Goal: Task Accomplishment & Management: Manage account settings

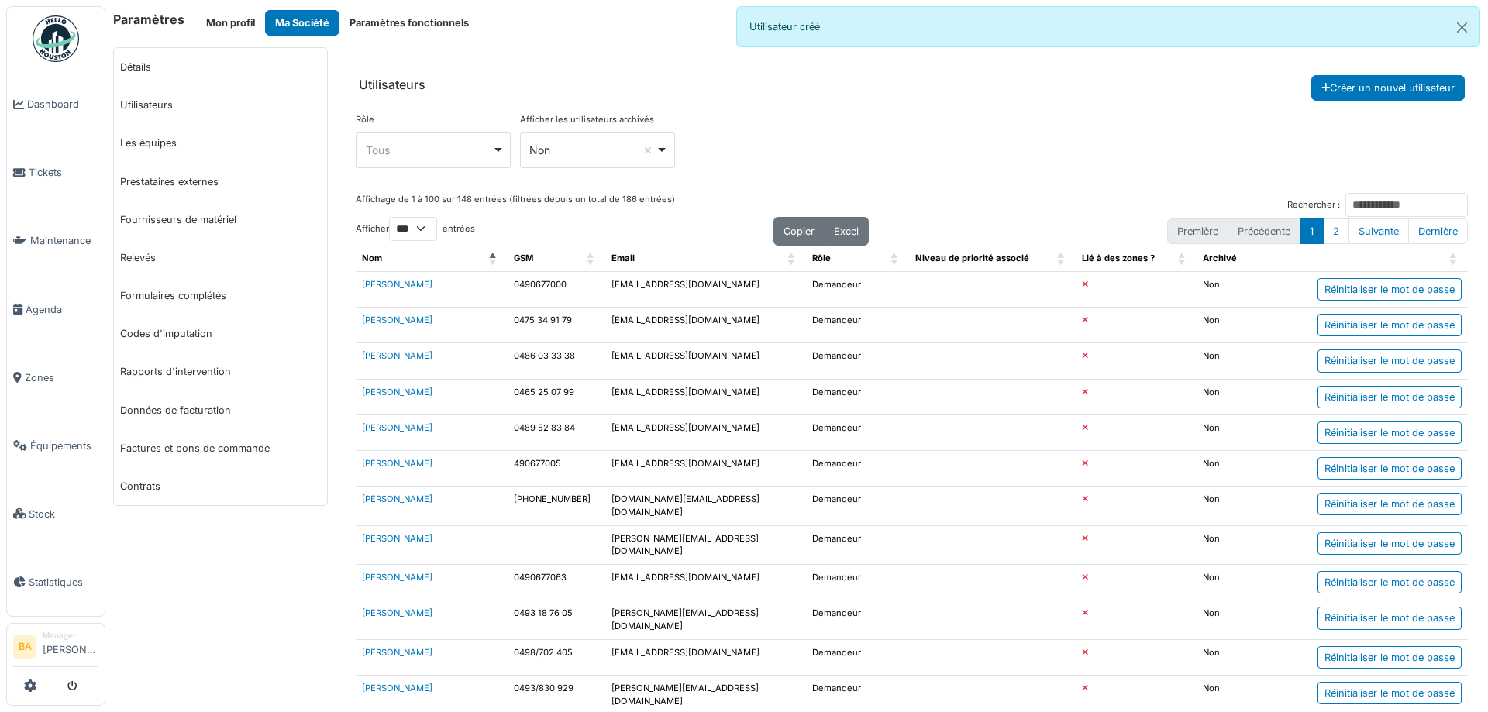
select select "***"
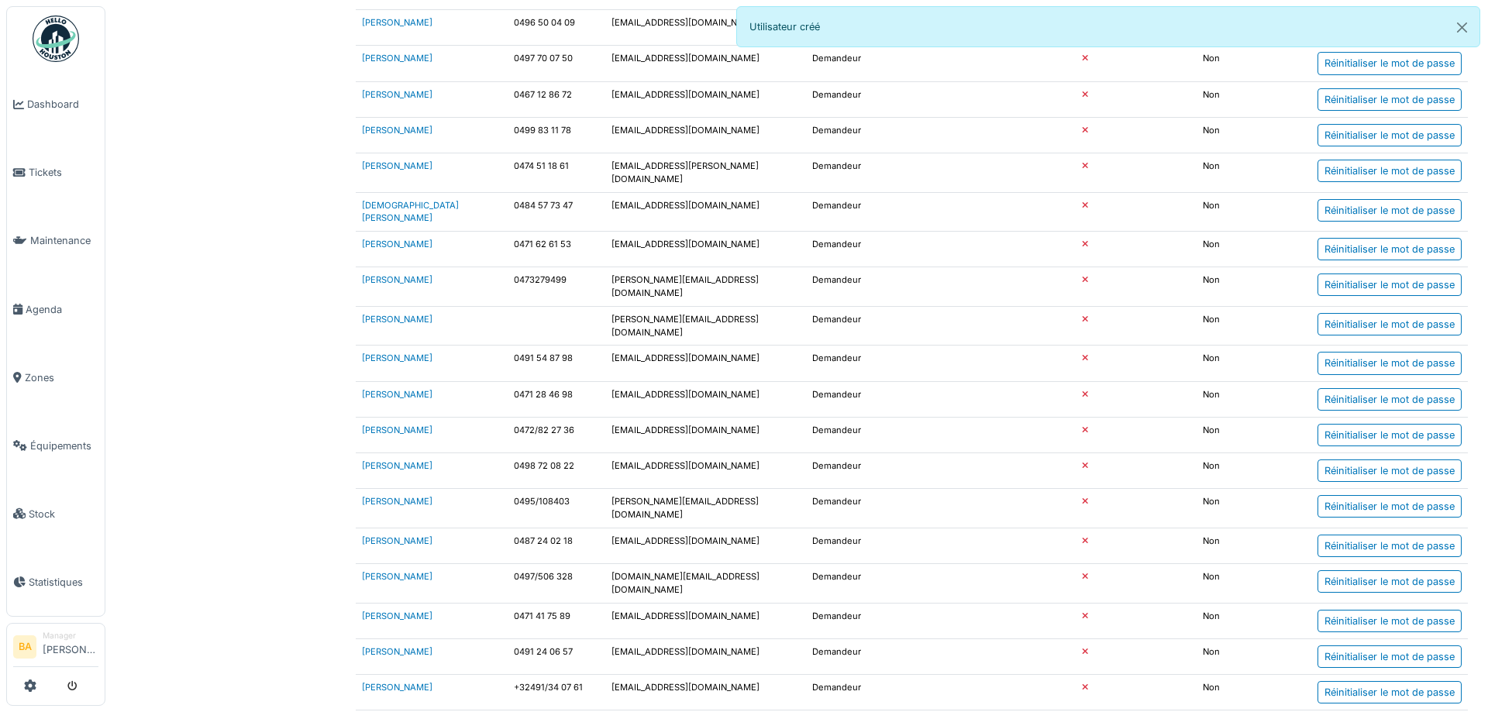
scroll to position [1008, 0]
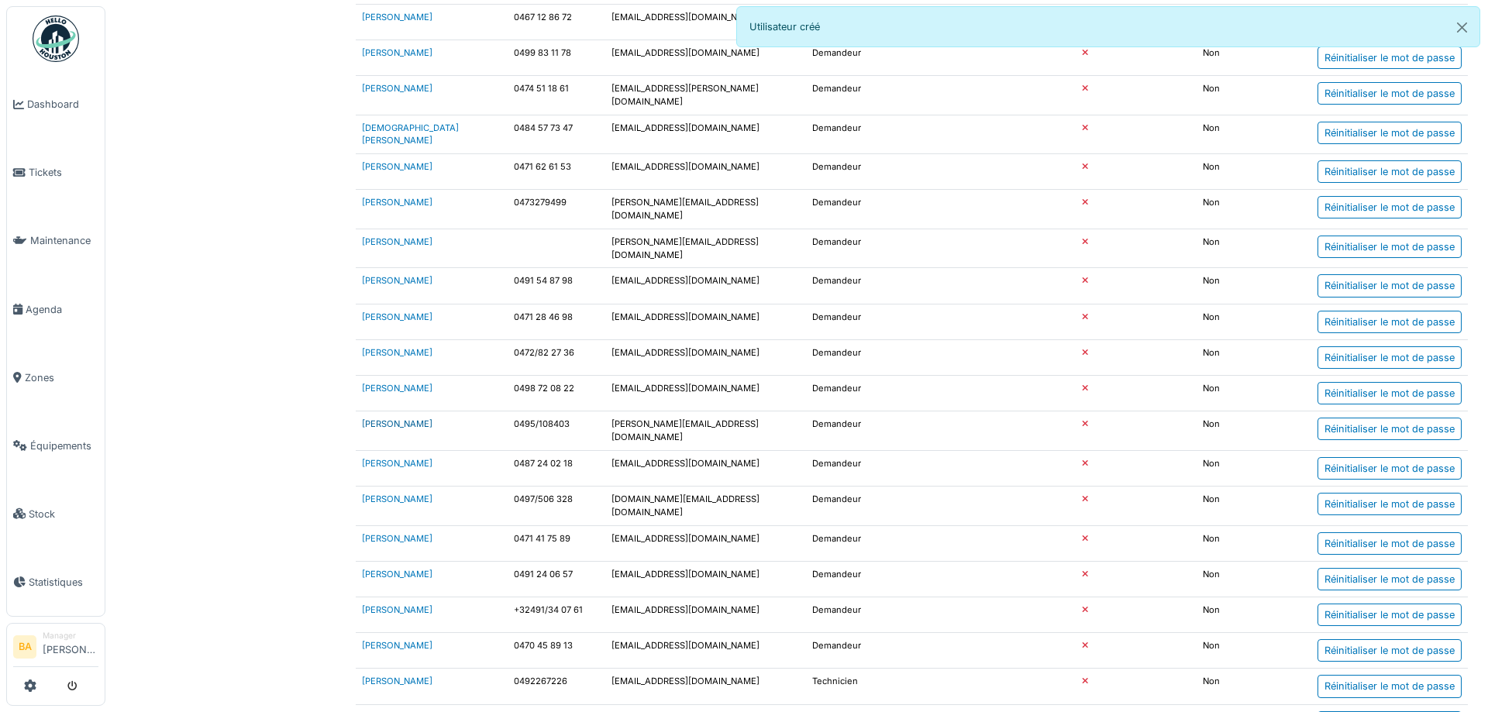
click at [395, 419] on link "[PERSON_NAME]" at bounding box center [397, 424] width 71 height 11
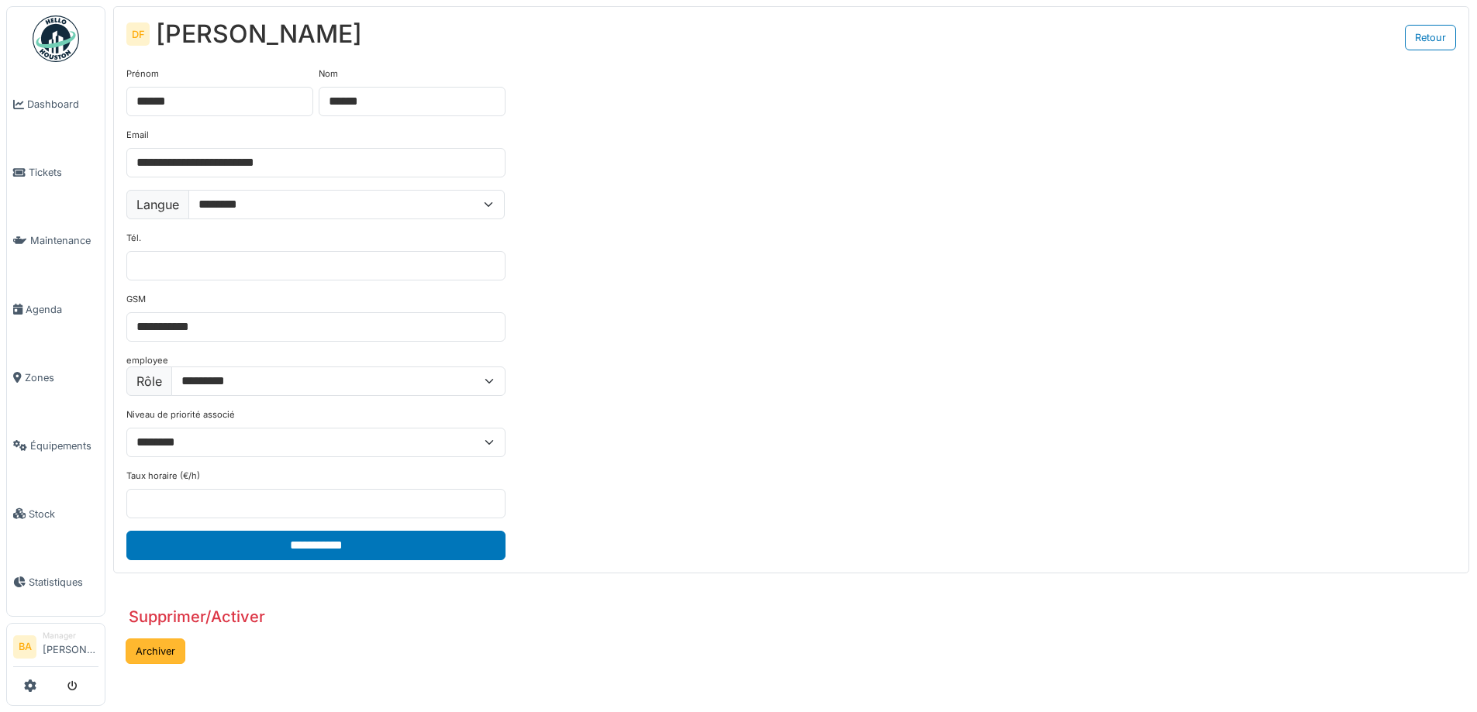
click at [144, 653] on button "Archiver" at bounding box center [156, 652] width 60 height 26
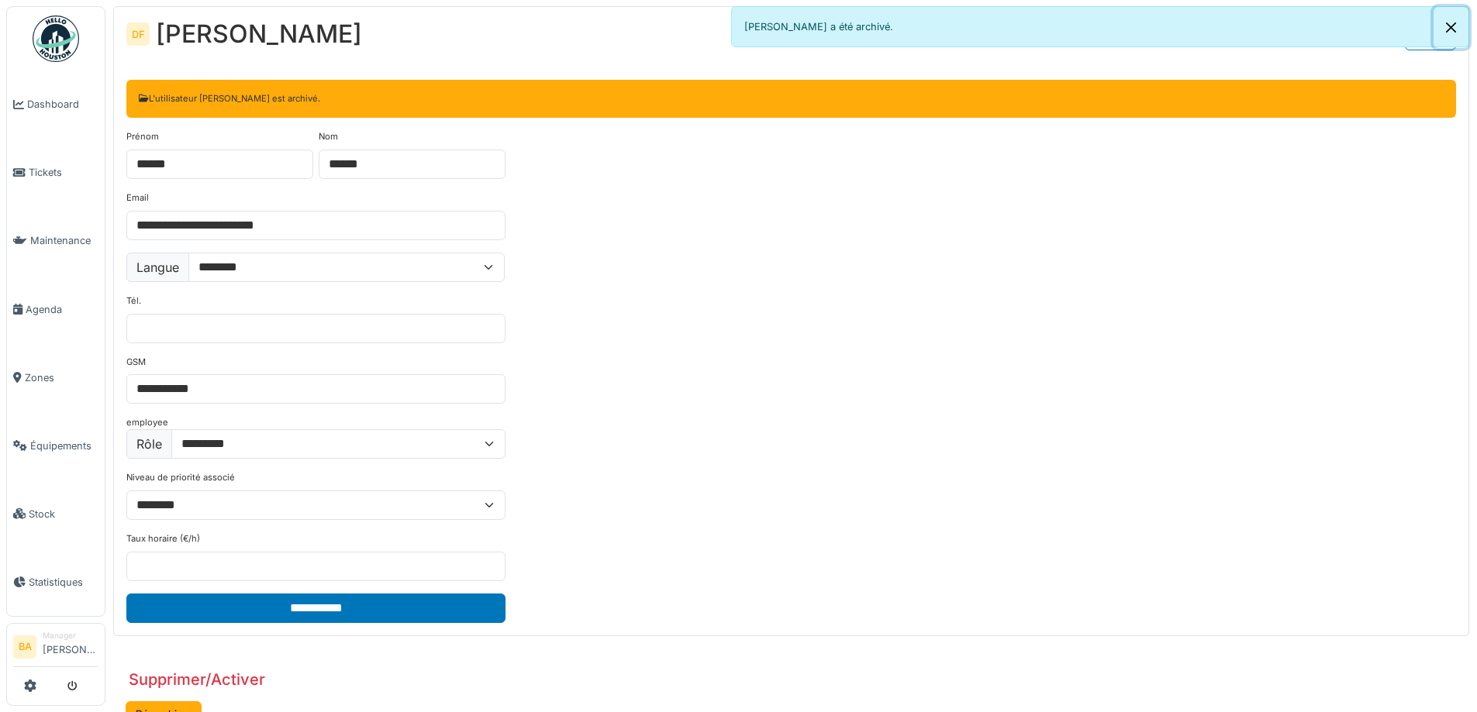
click at [1447, 27] on button "Close" at bounding box center [1450, 27] width 35 height 41
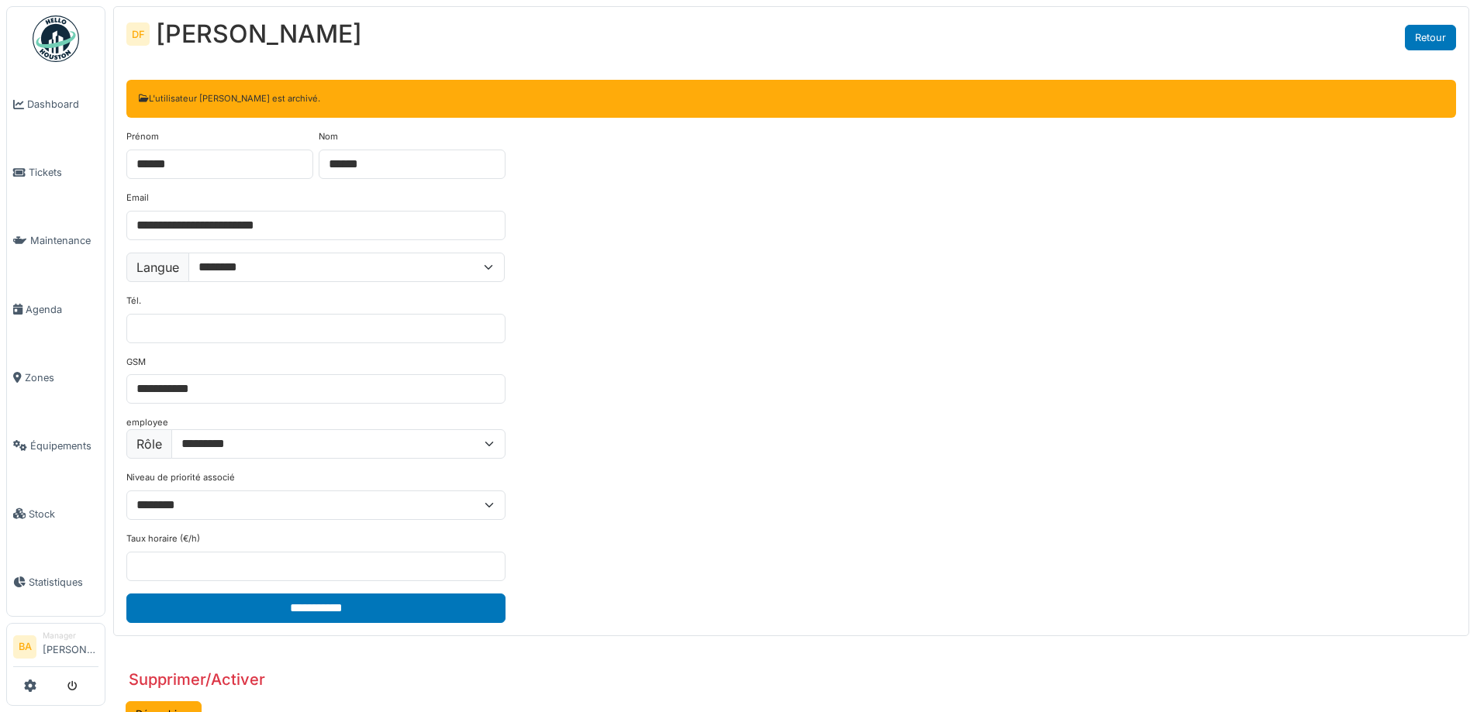
click at [1424, 40] on link "Retour" at bounding box center [1430, 38] width 51 height 26
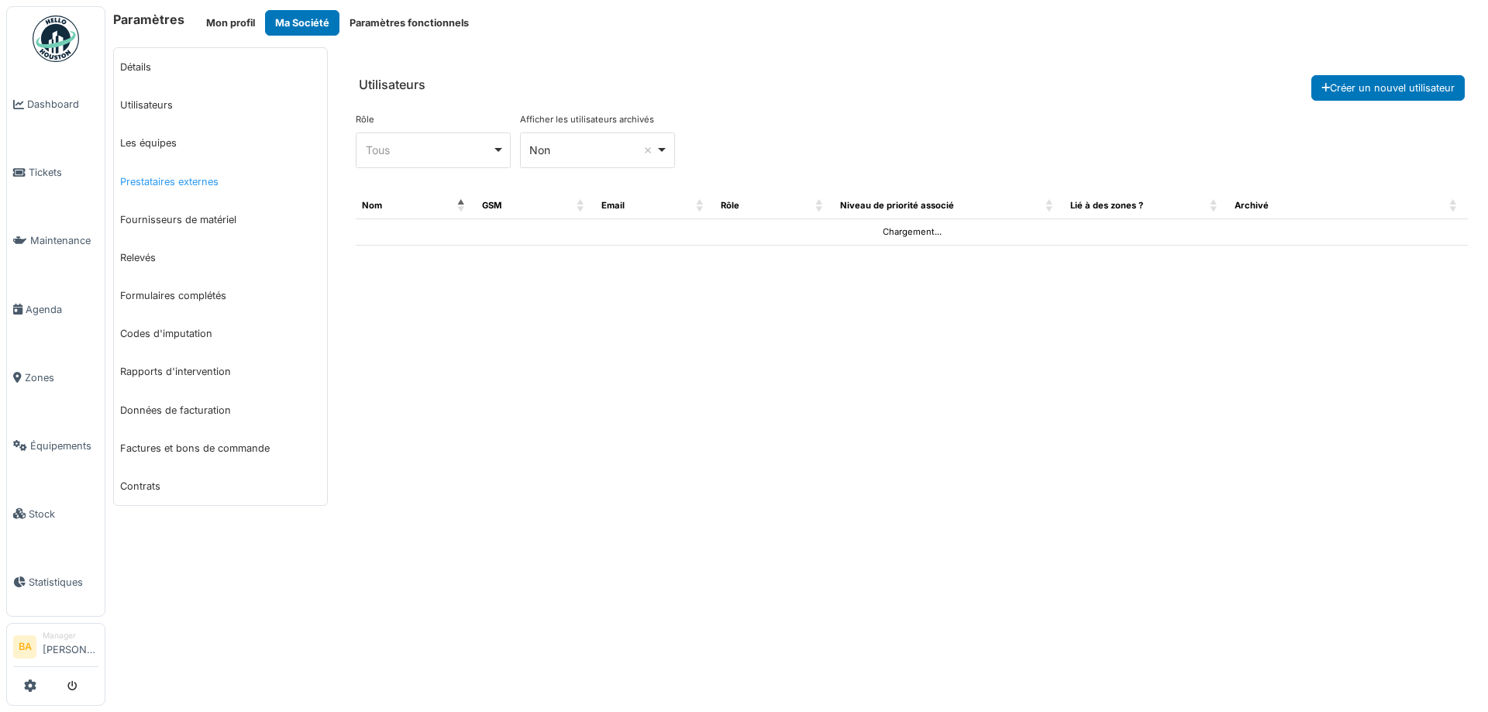
select select "***"
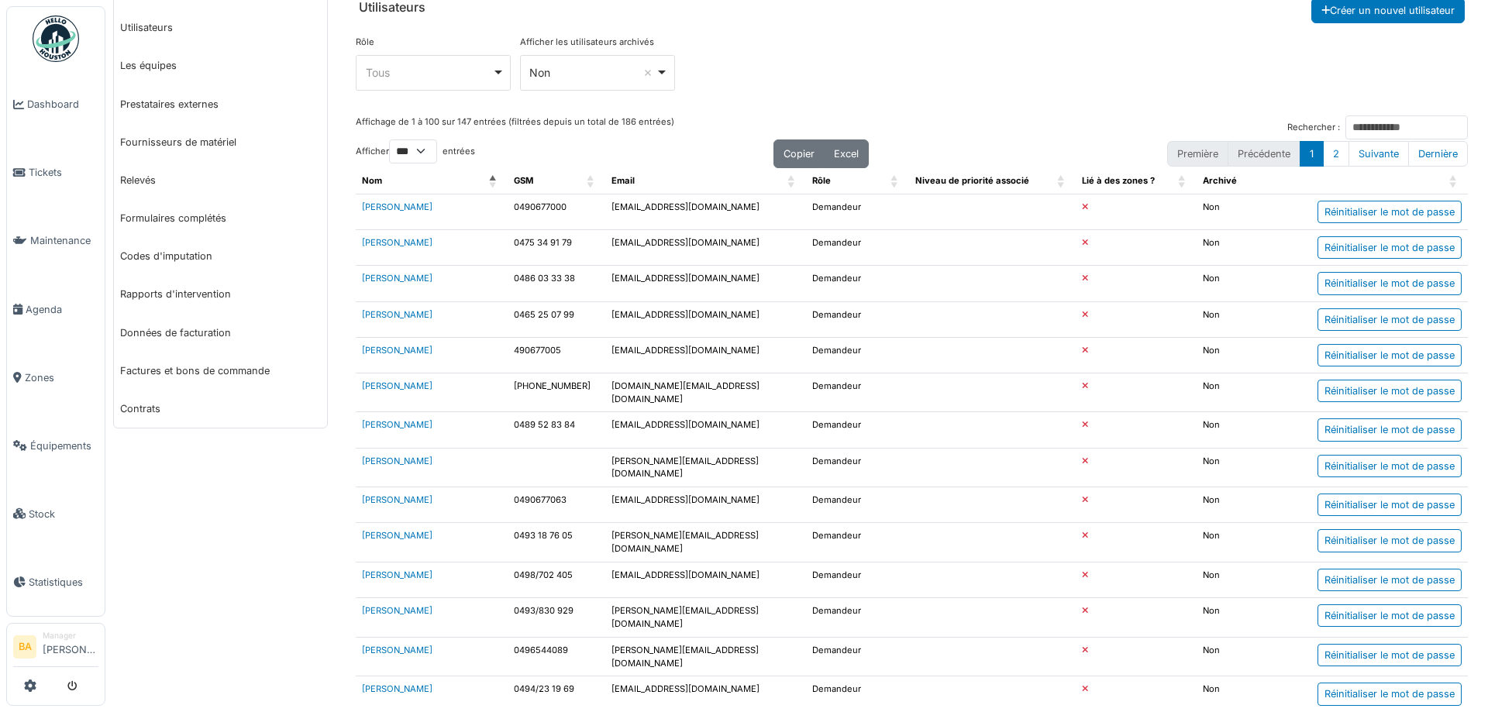
scroll to position [155, 0]
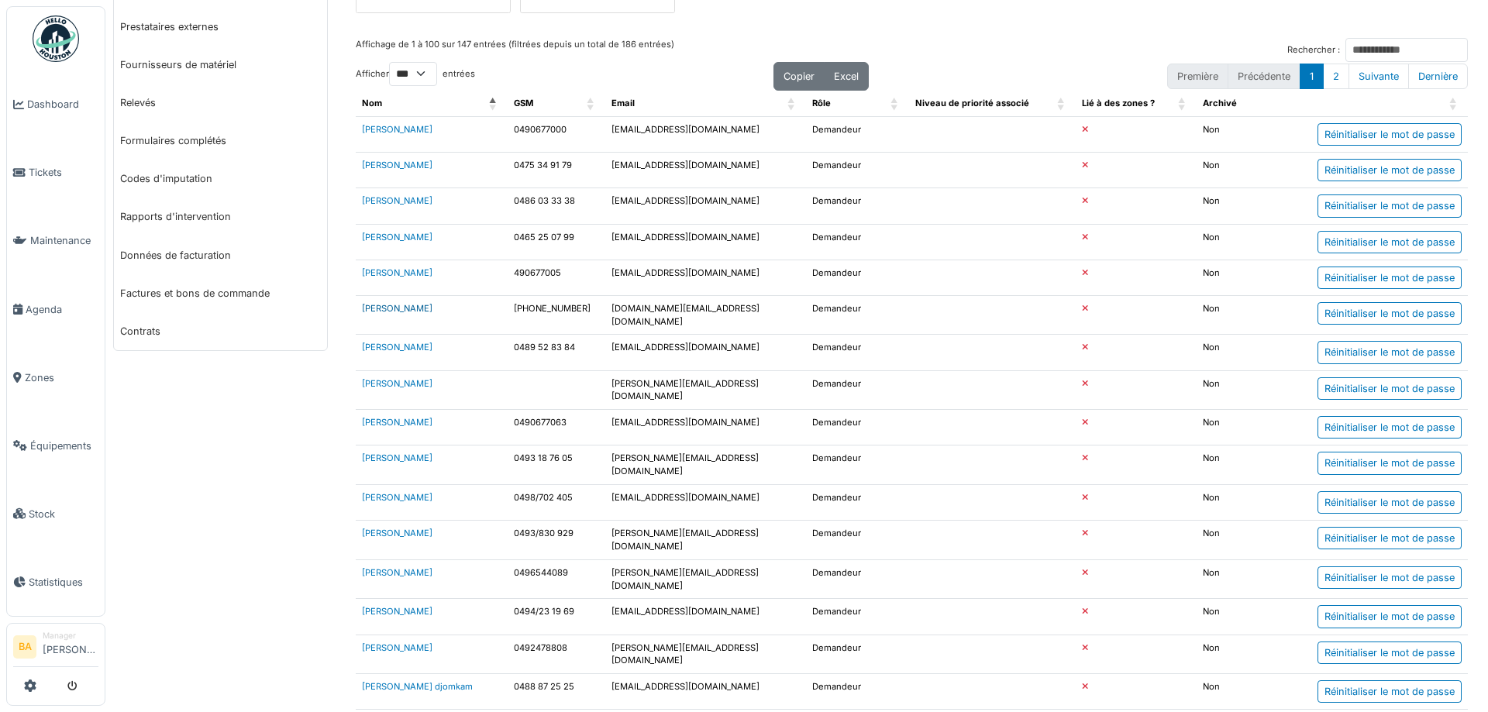
click at [405, 309] on link "[PERSON_NAME]" at bounding box center [397, 308] width 71 height 11
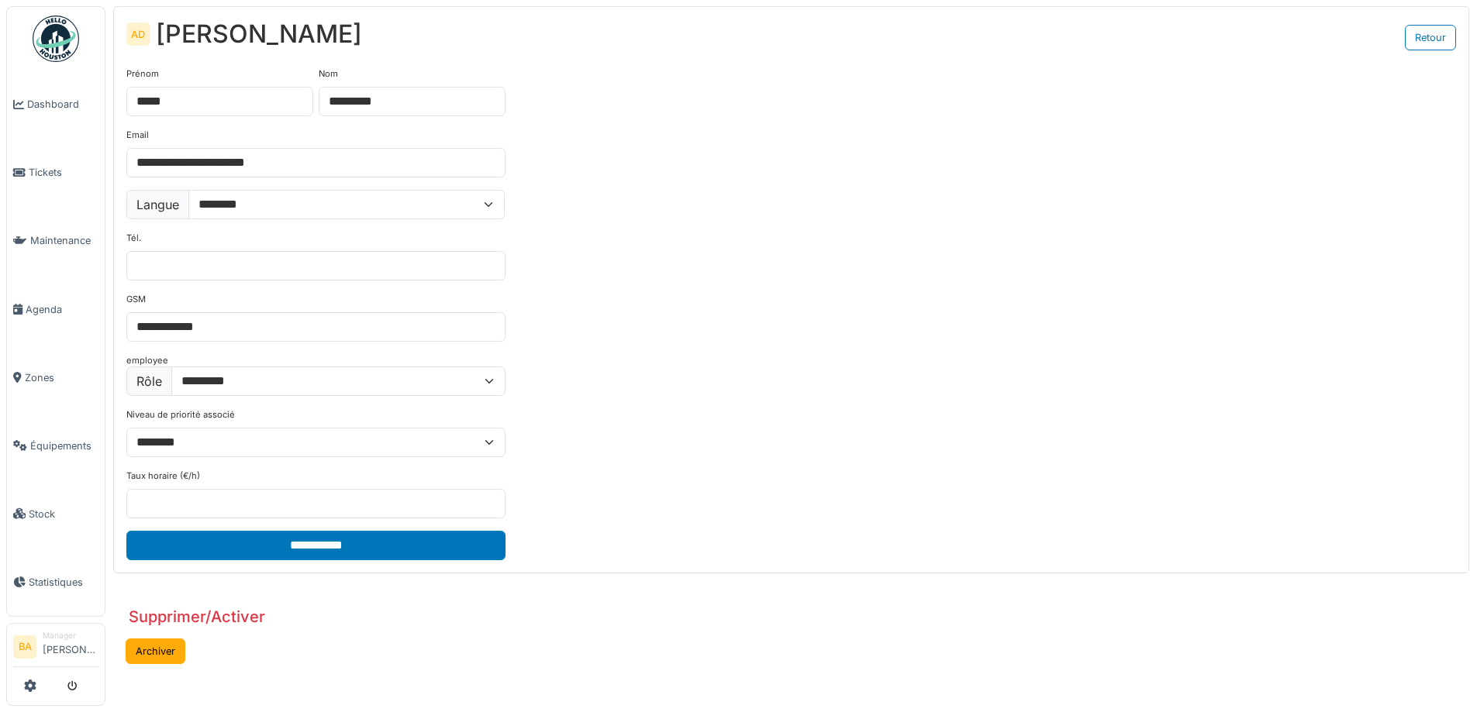
click at [183, 657] on button "Archiver" at bounding box center [156, 652] width 60 height 26
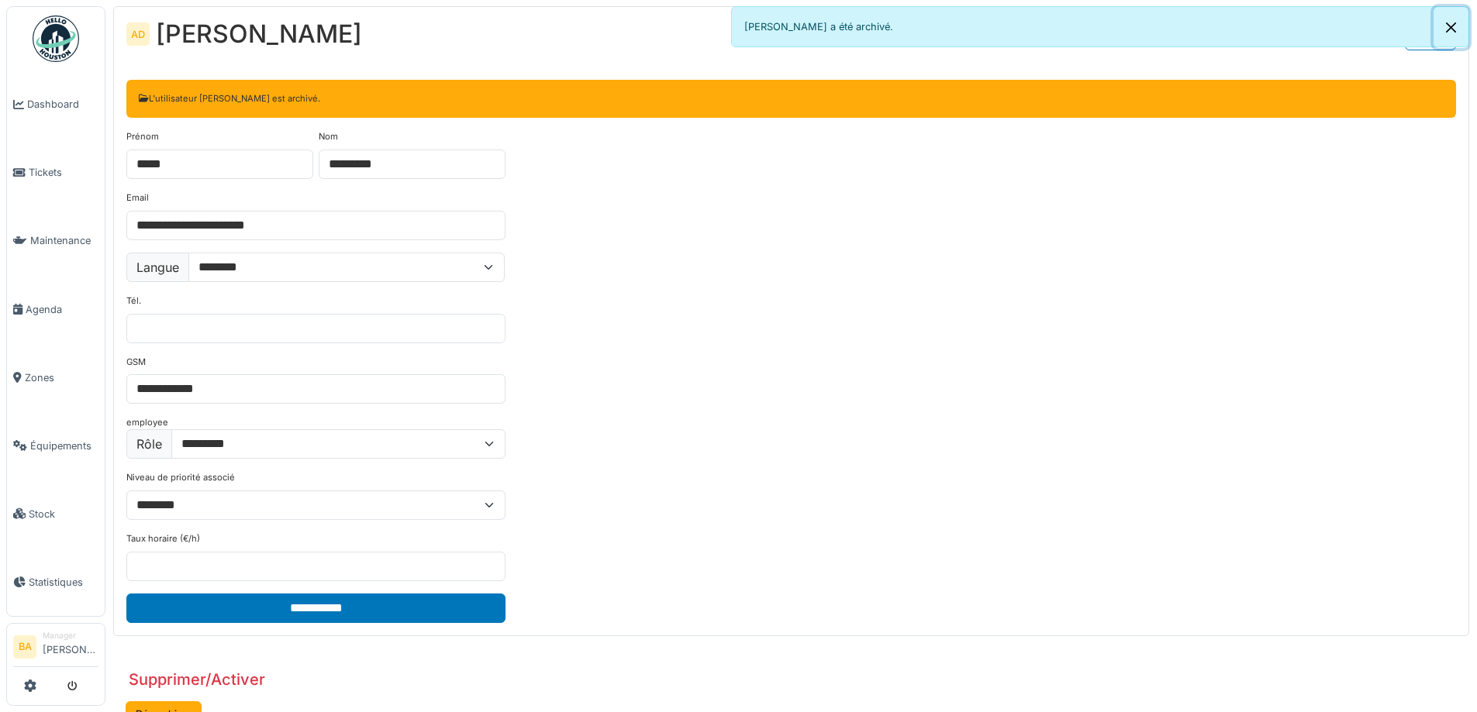
click at [1453, 27] on button "Close" at bounding box center [1450, 27] width 35 height 41
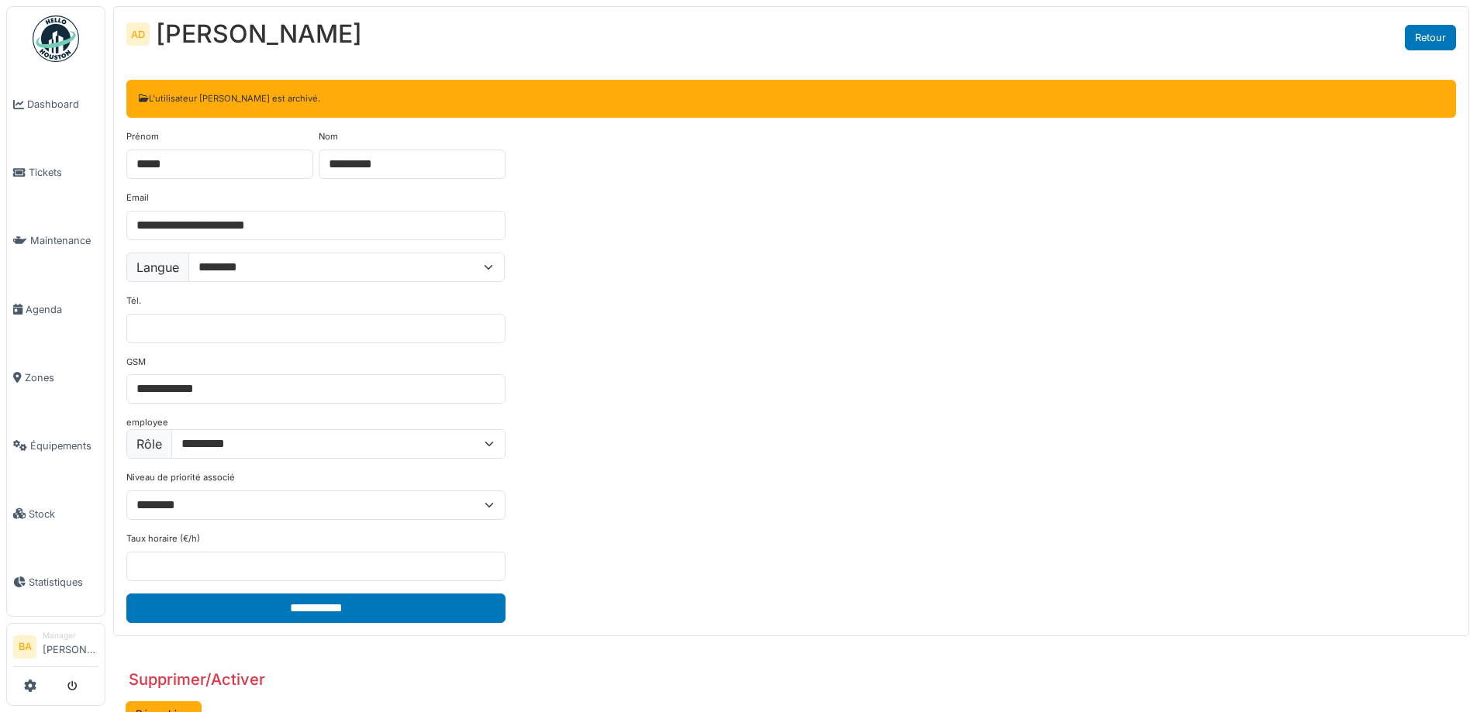
click at [1411, 38] on link "Retour" at bounding box center [1430, 38] width 51 height 26
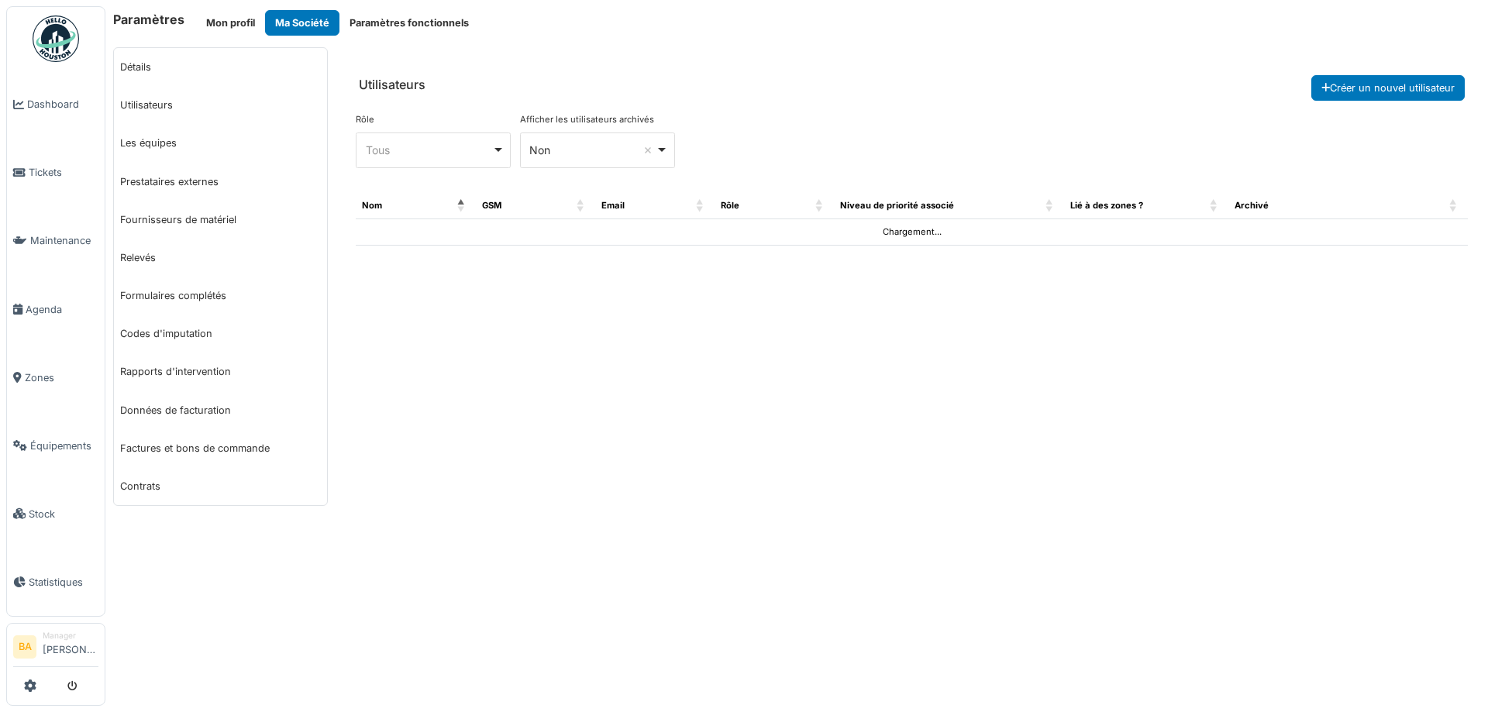
select select "***"
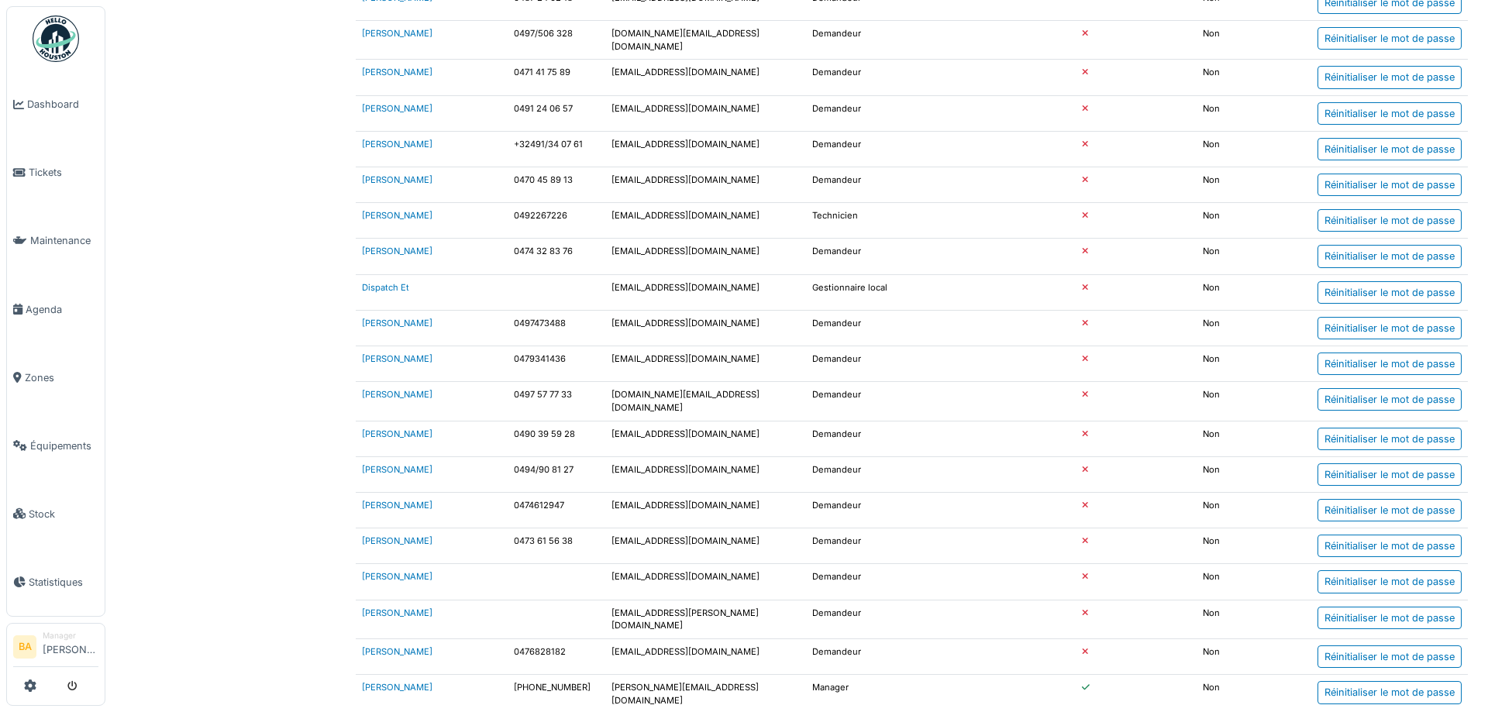
scroll to position [1473, 0]
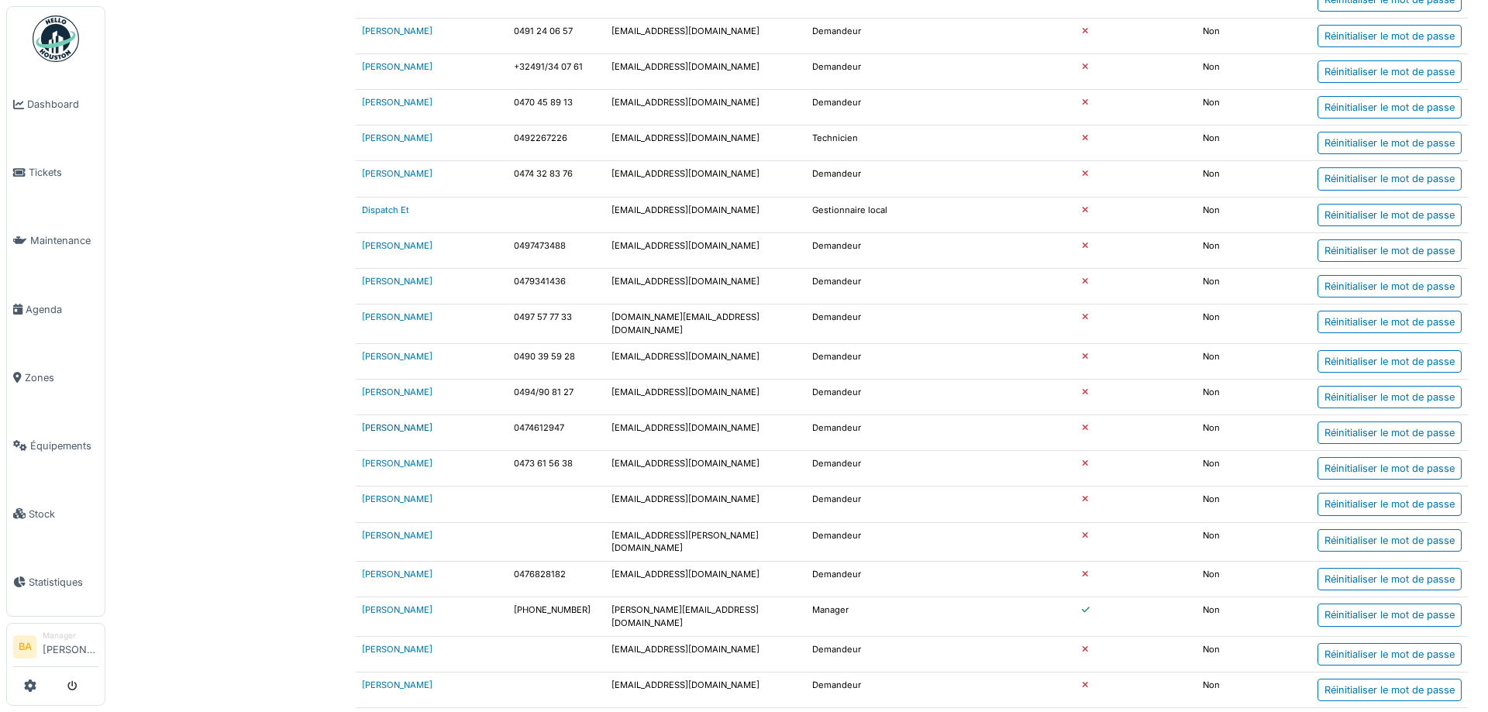
click at [388, 422] on link "[PERSON_NAME]" at bounding box center [397, 427] width 71 height 11
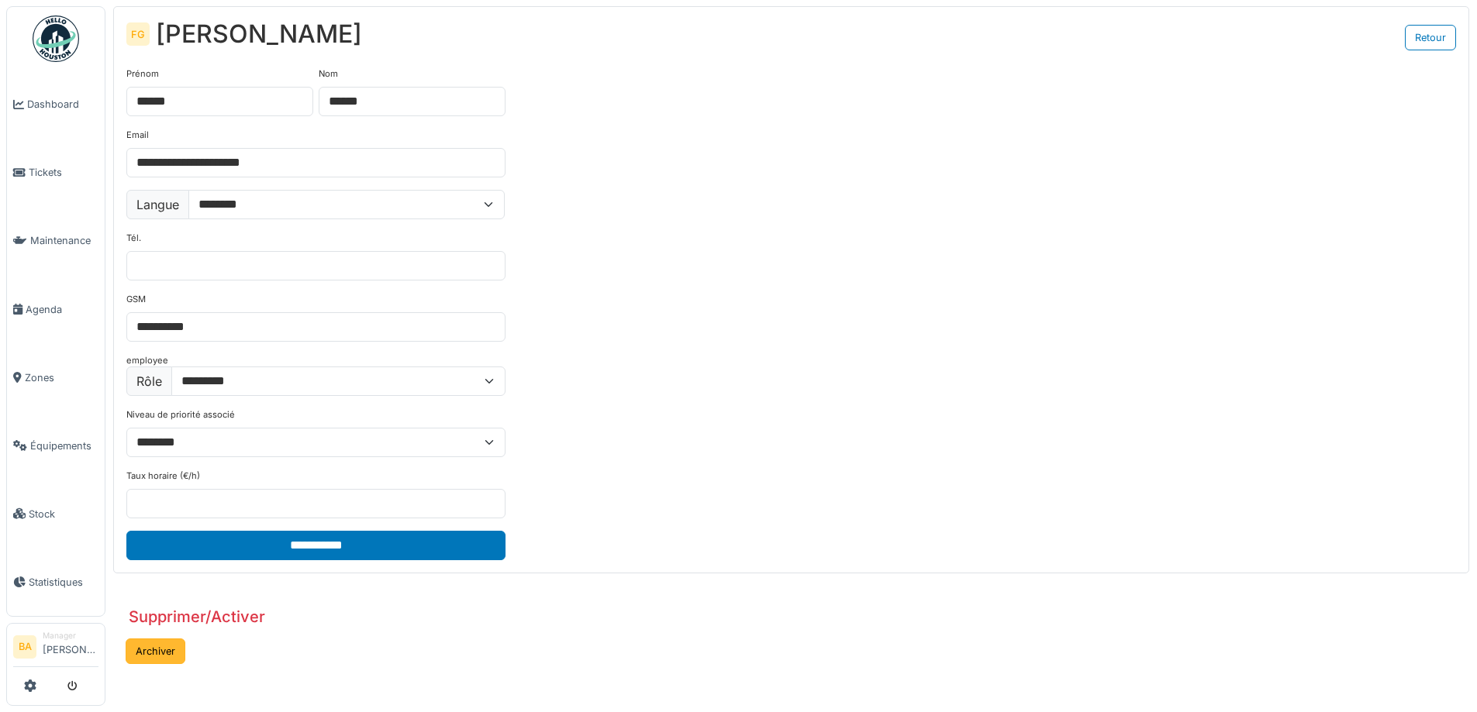
click at [139, 650] on button "Archiver" at bounding box center [156, 652] width 60 height 26
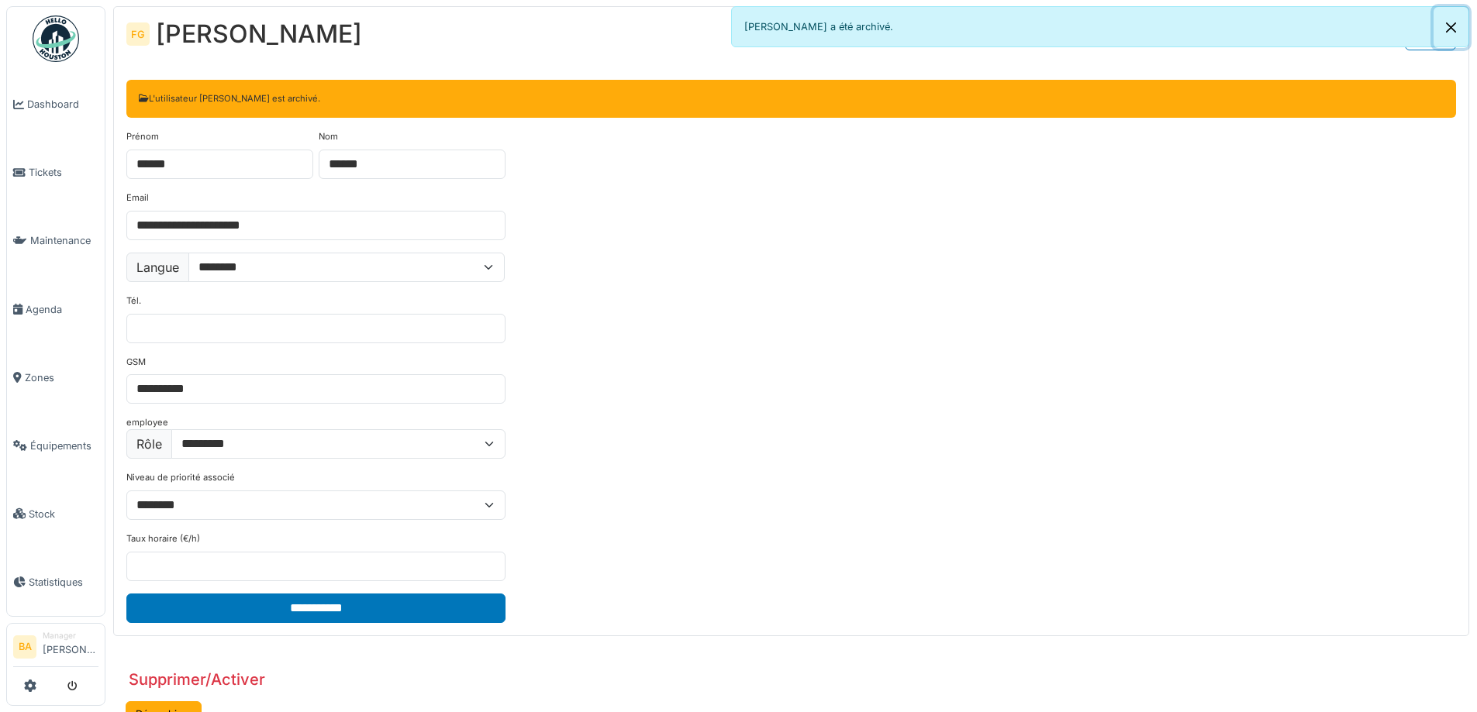
click at [1447, 22] on button "Close" at bounding box center [1450, 27] width 35 height 41
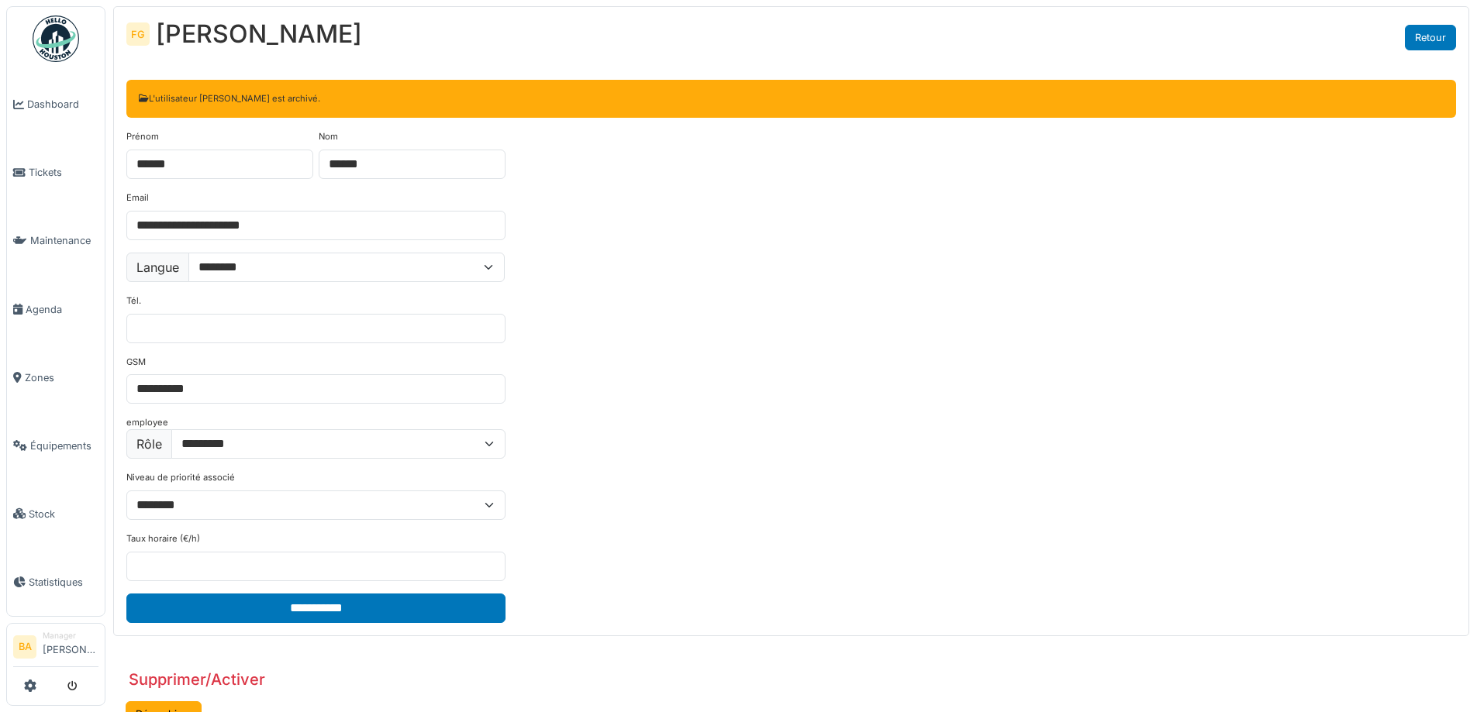
click at [1438, 38] on link "Retour" at bounding box center [1430, 38] width 51 height 26
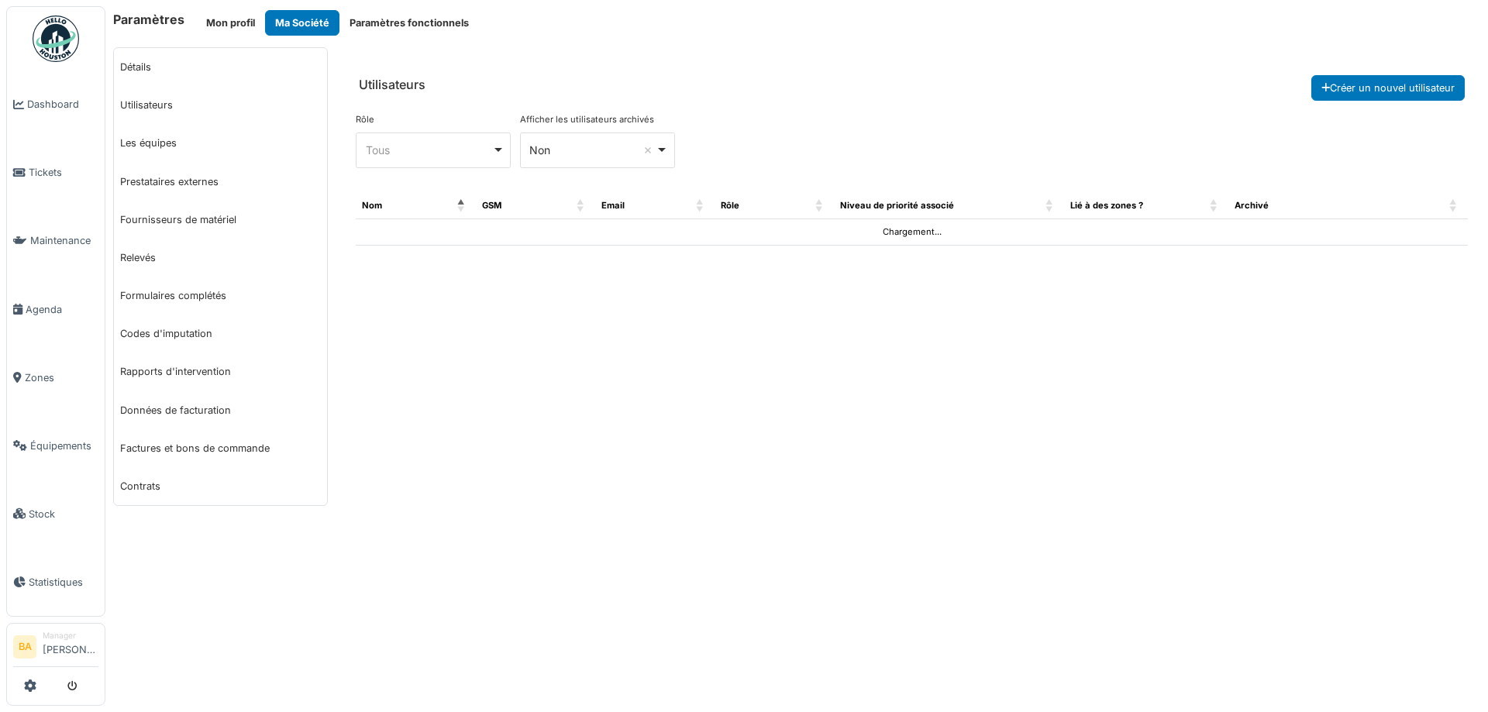
select select "***"
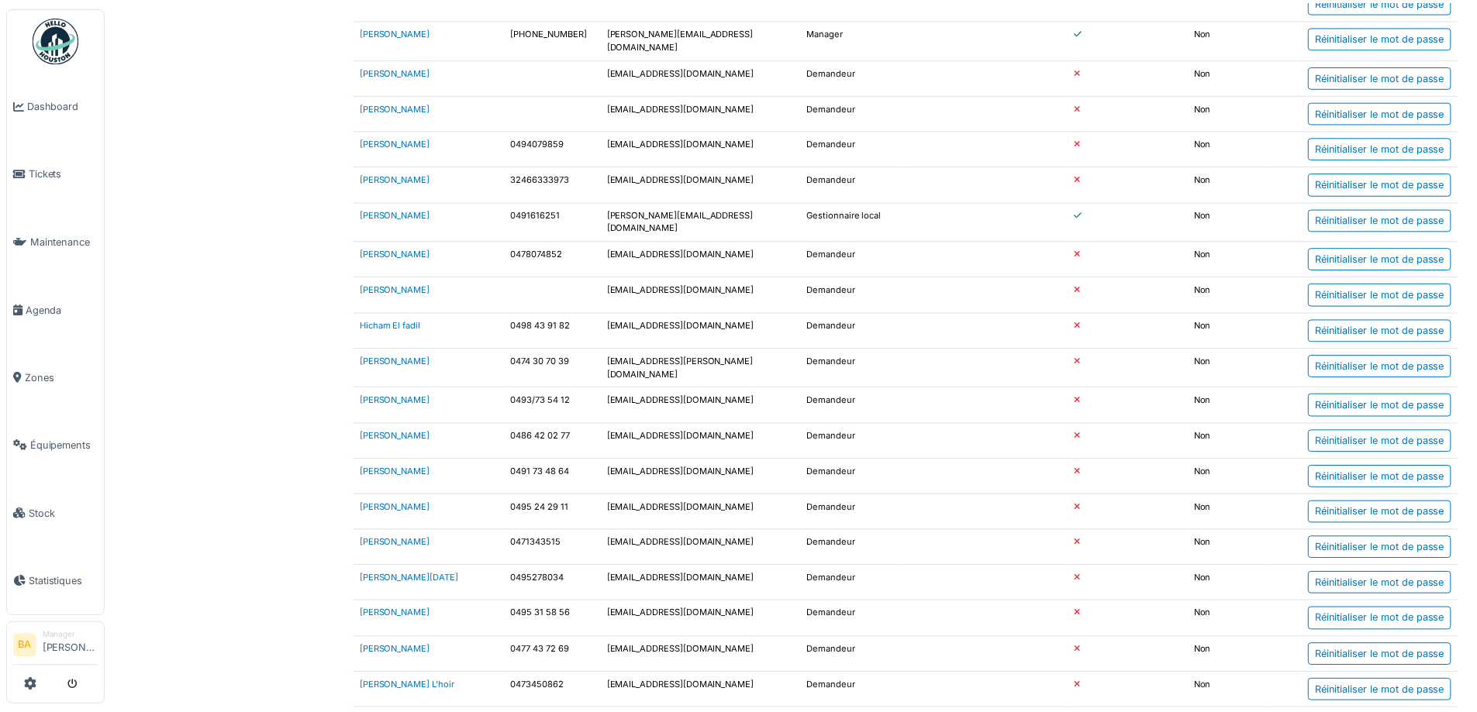
scroll to position [2093, 0]
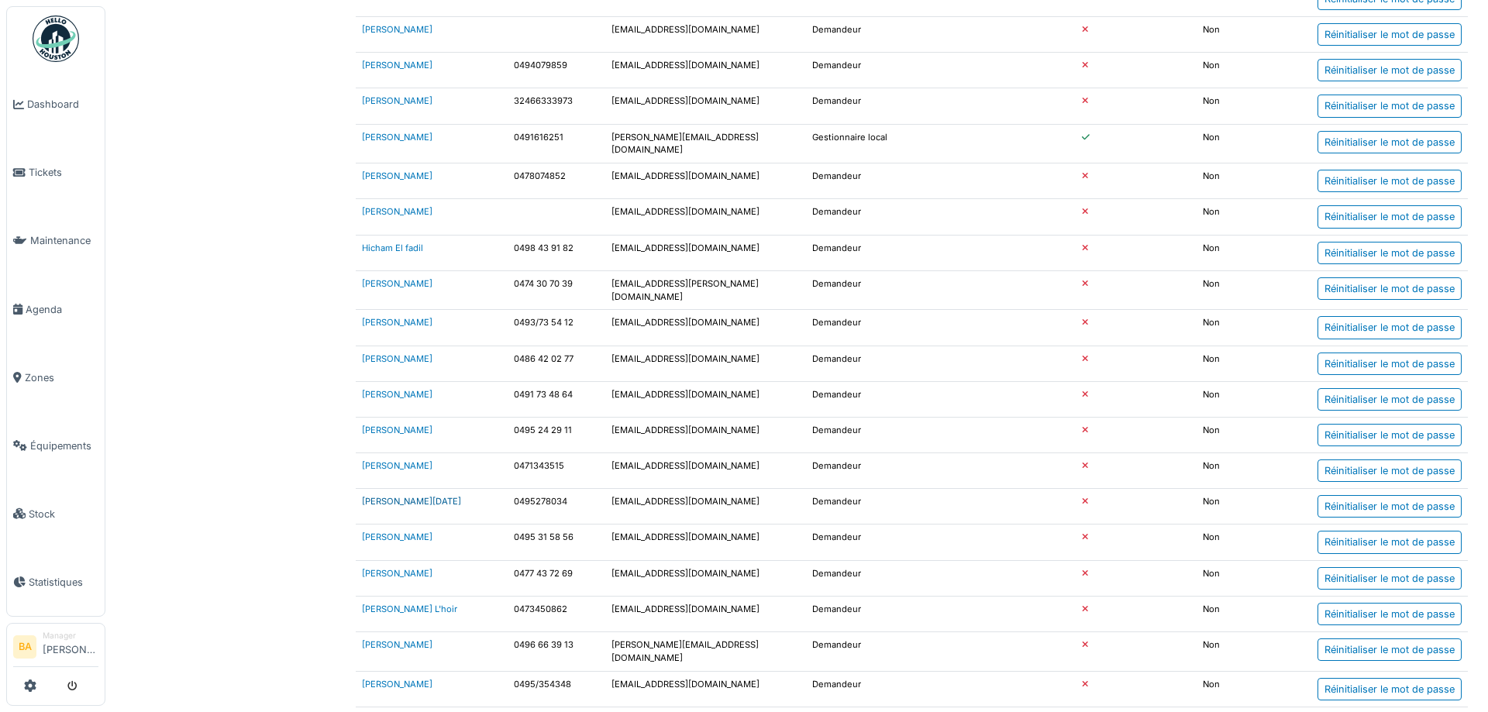
click at [364, 496] on link "[PERSON_NAME][DATE]" at bounding box center [411, 501] width 99 height 11
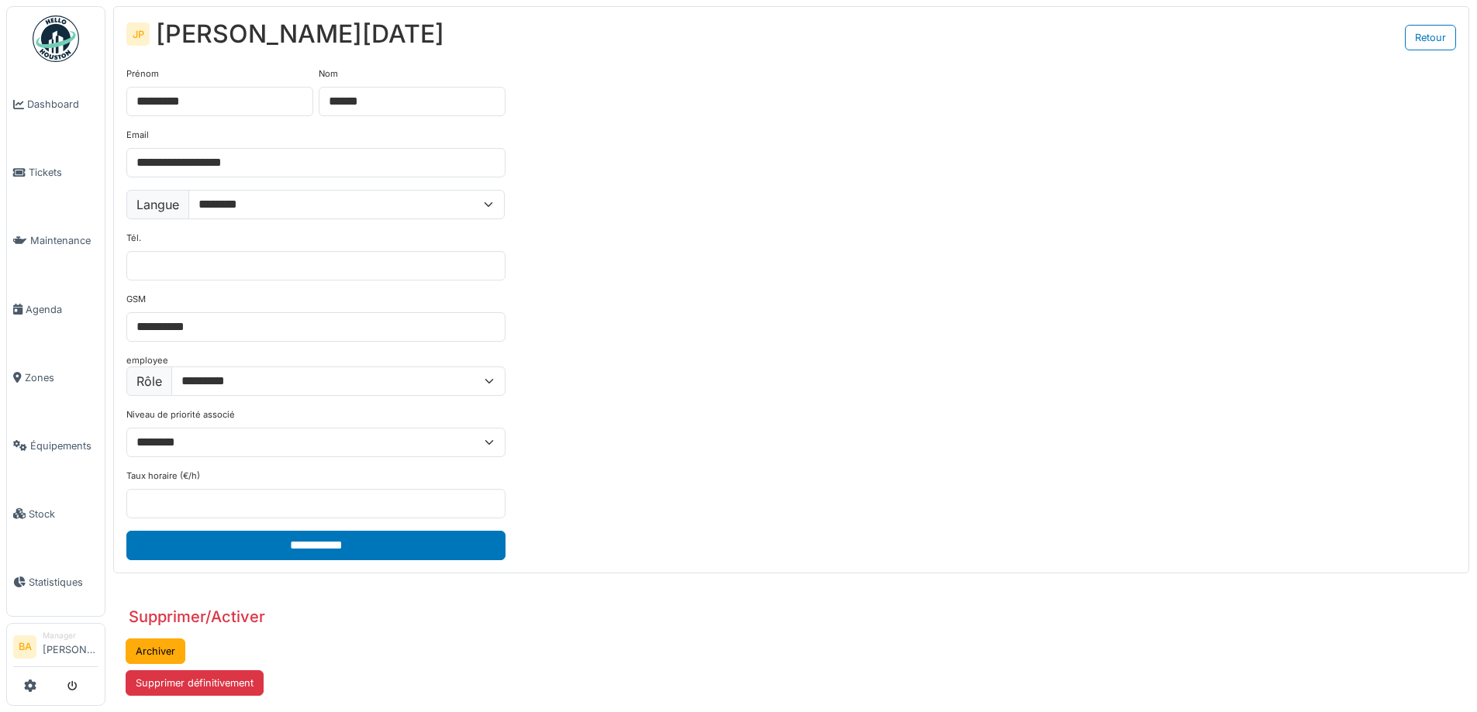
scroll to position [78, 0]
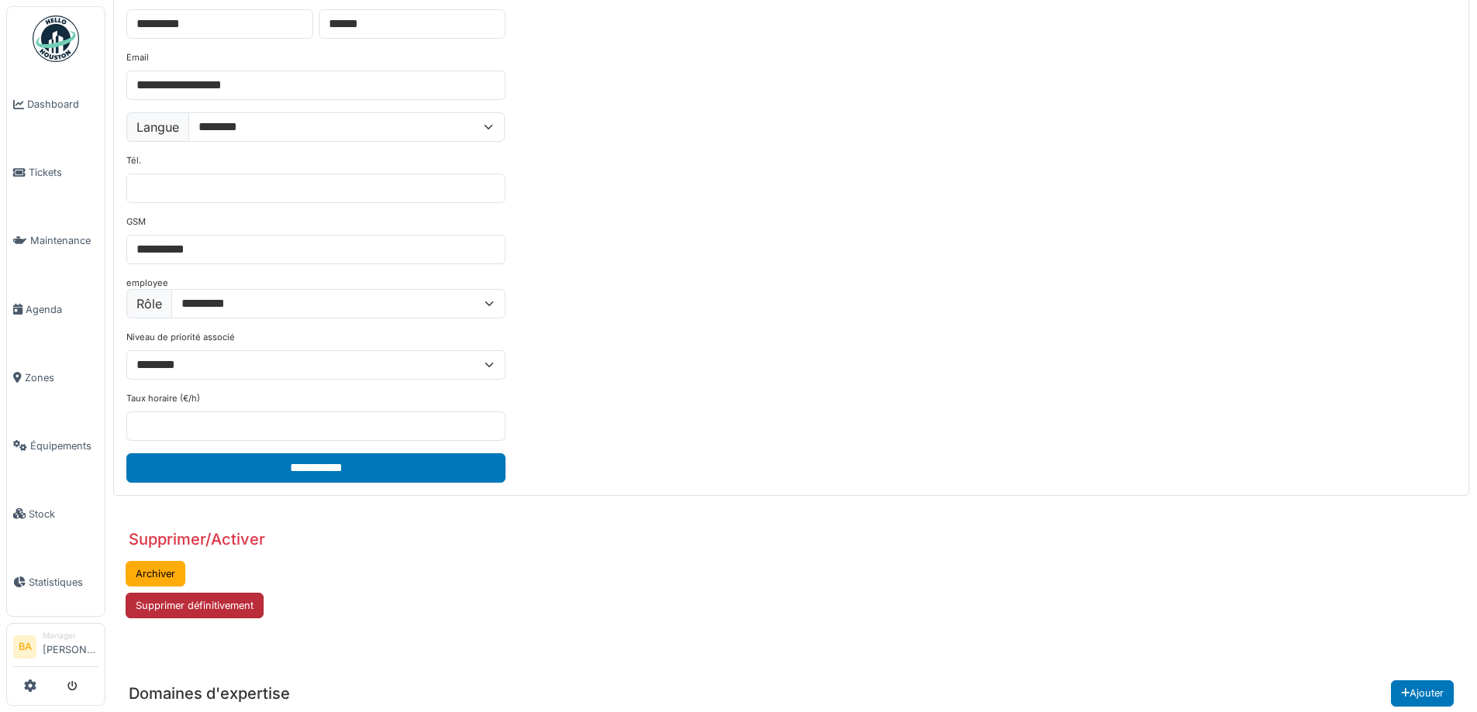
click at [190, 606] on button "Supprimer définitivement" at bounding box center [195, 606] width 138 height 26
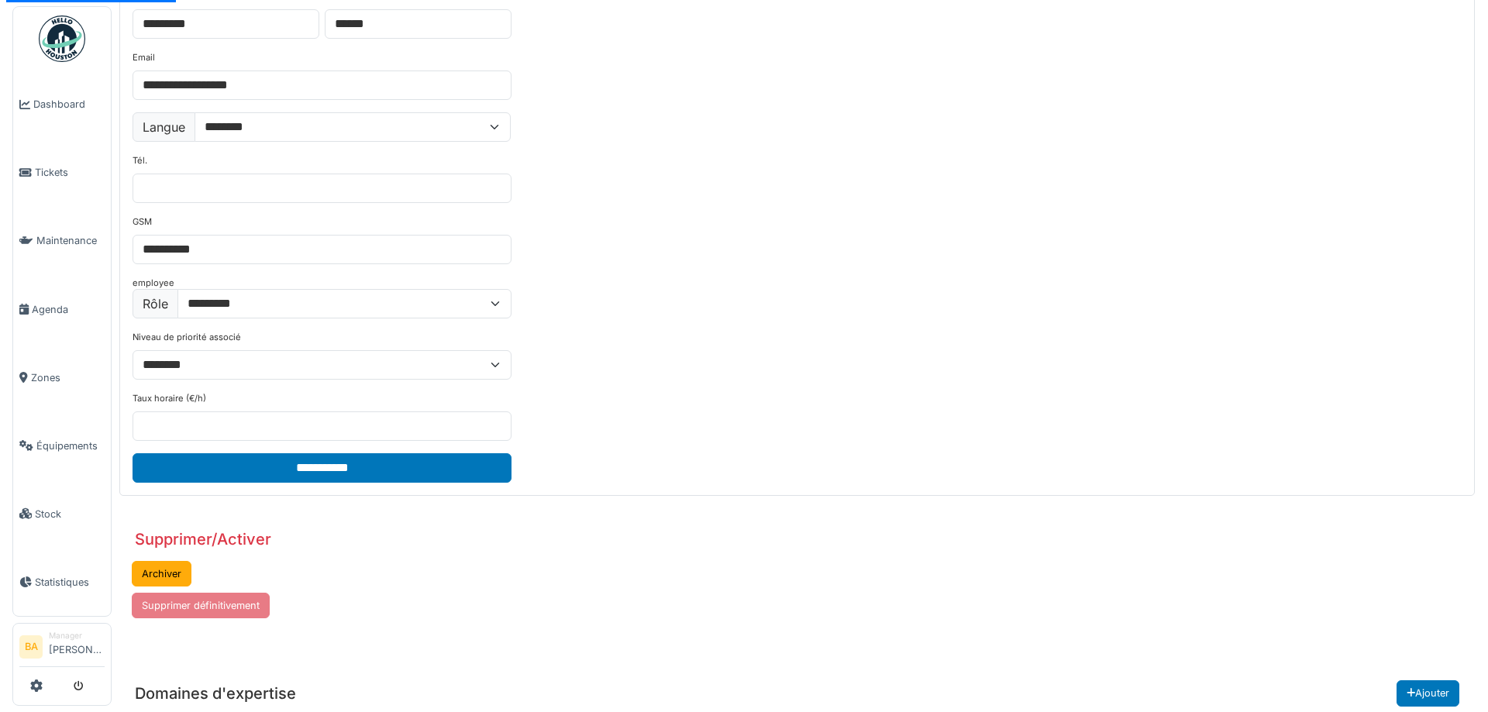
scroll to position [0, 0]
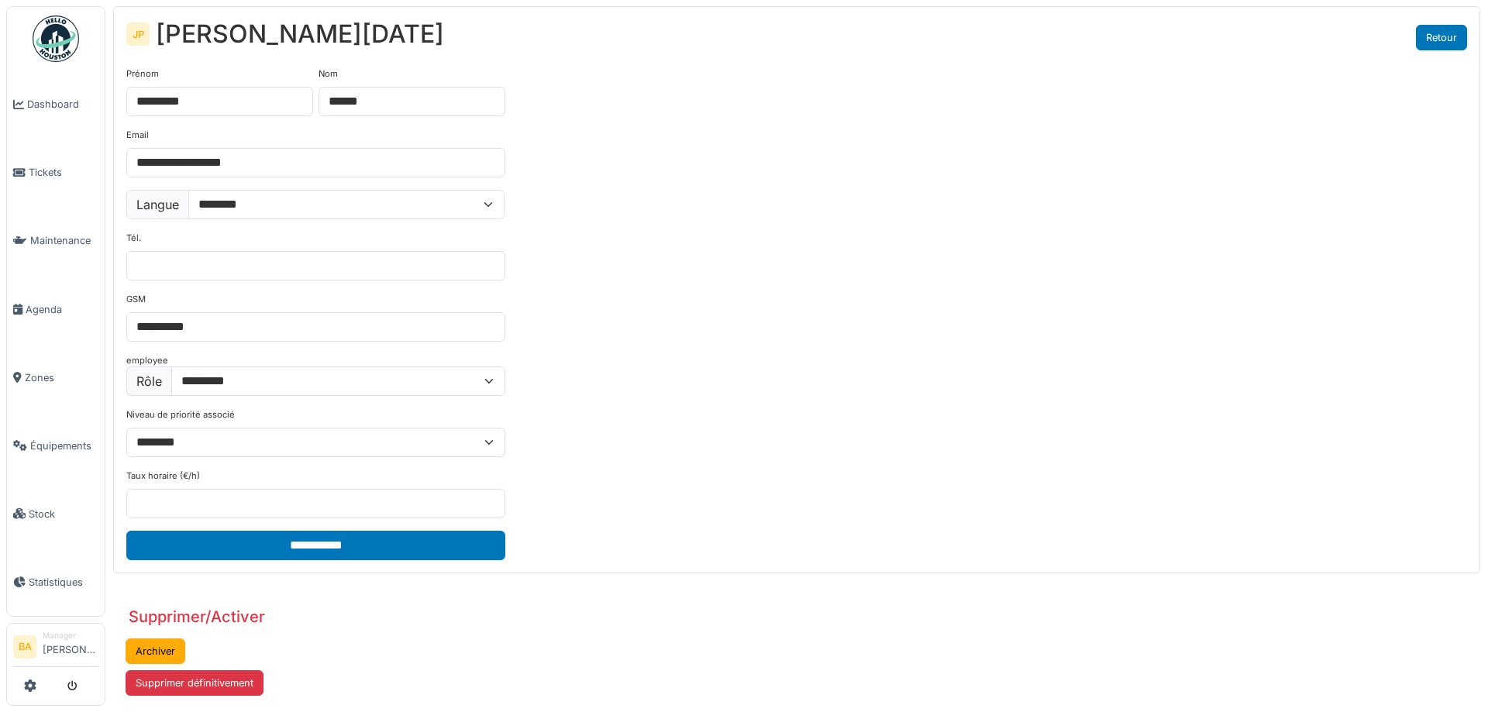
select select "***"
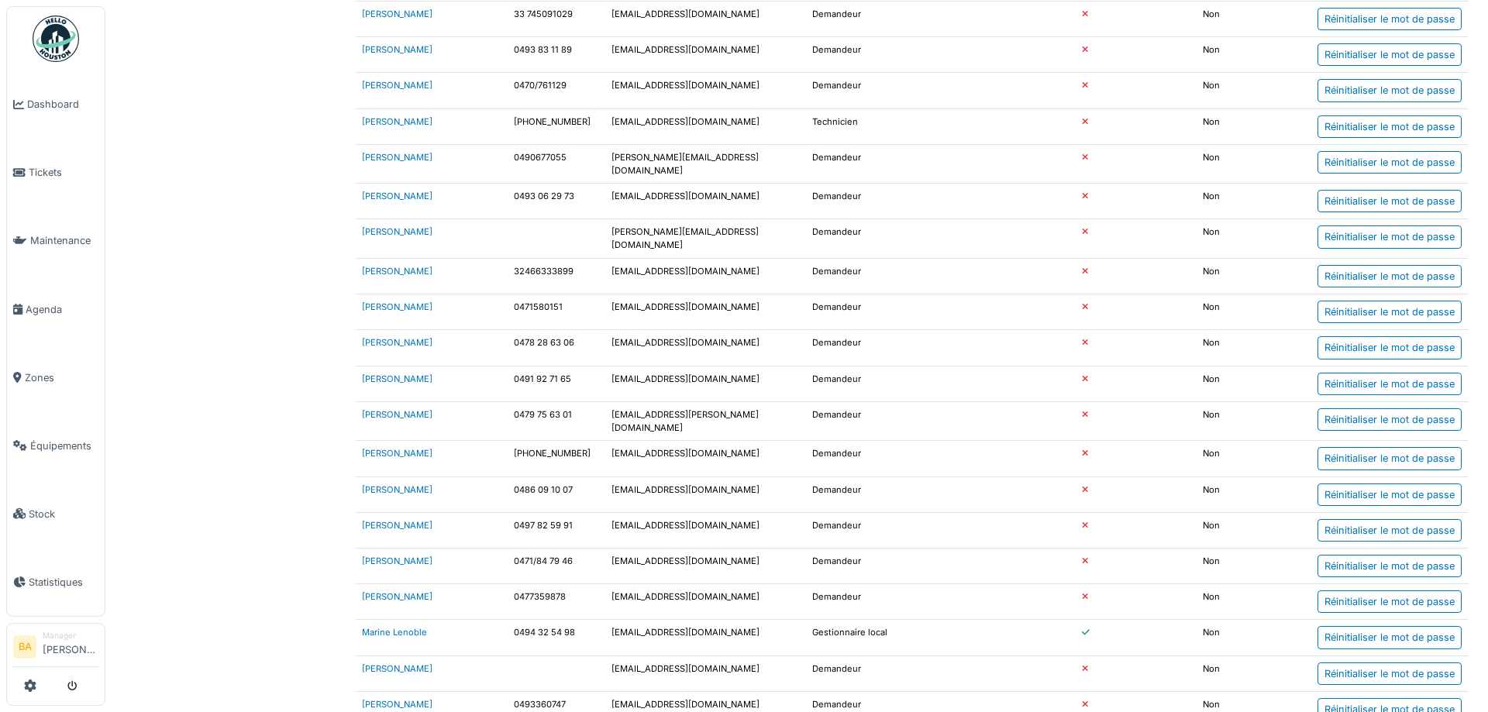
scroll to position [3023, 0]
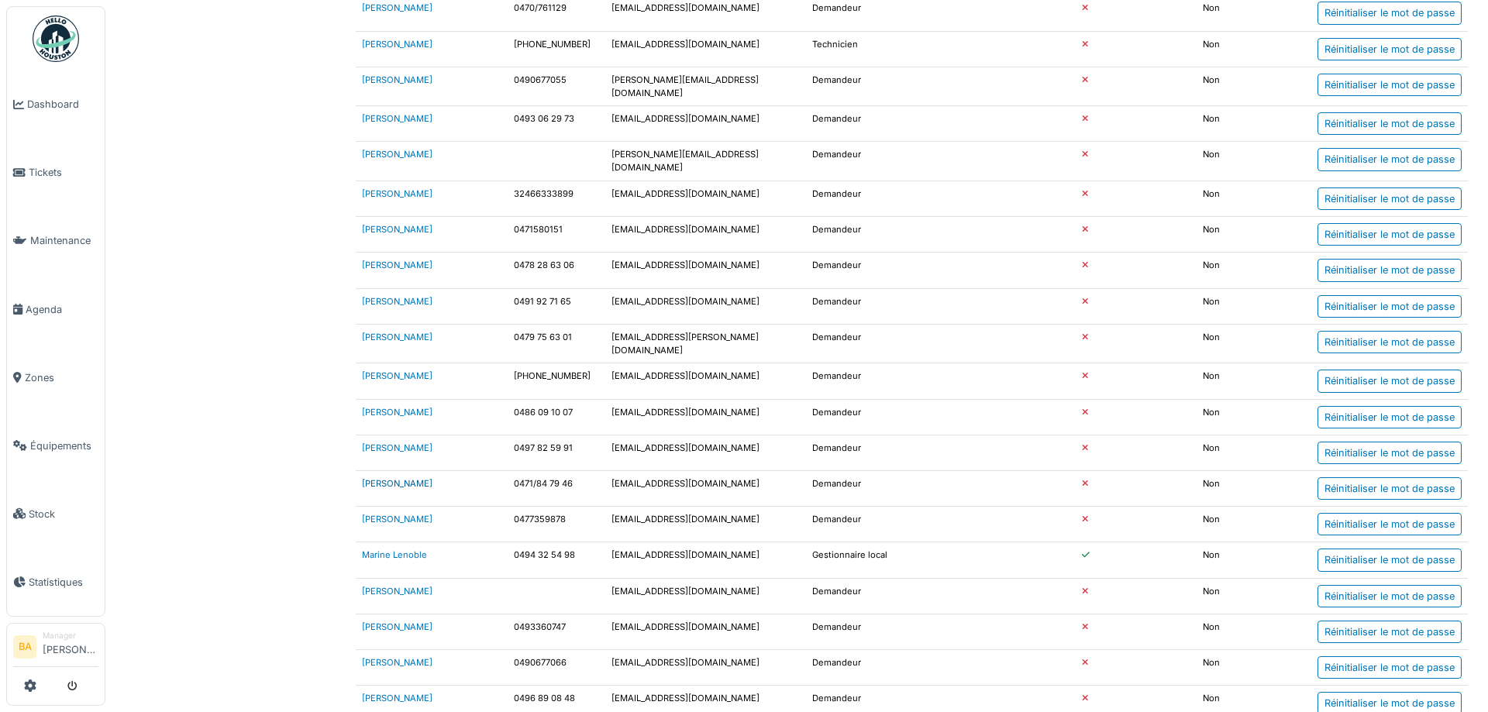
click at [384, 478] on link "[PERSON_NAME]" at bounding box center [397, 483] width 71 height 11
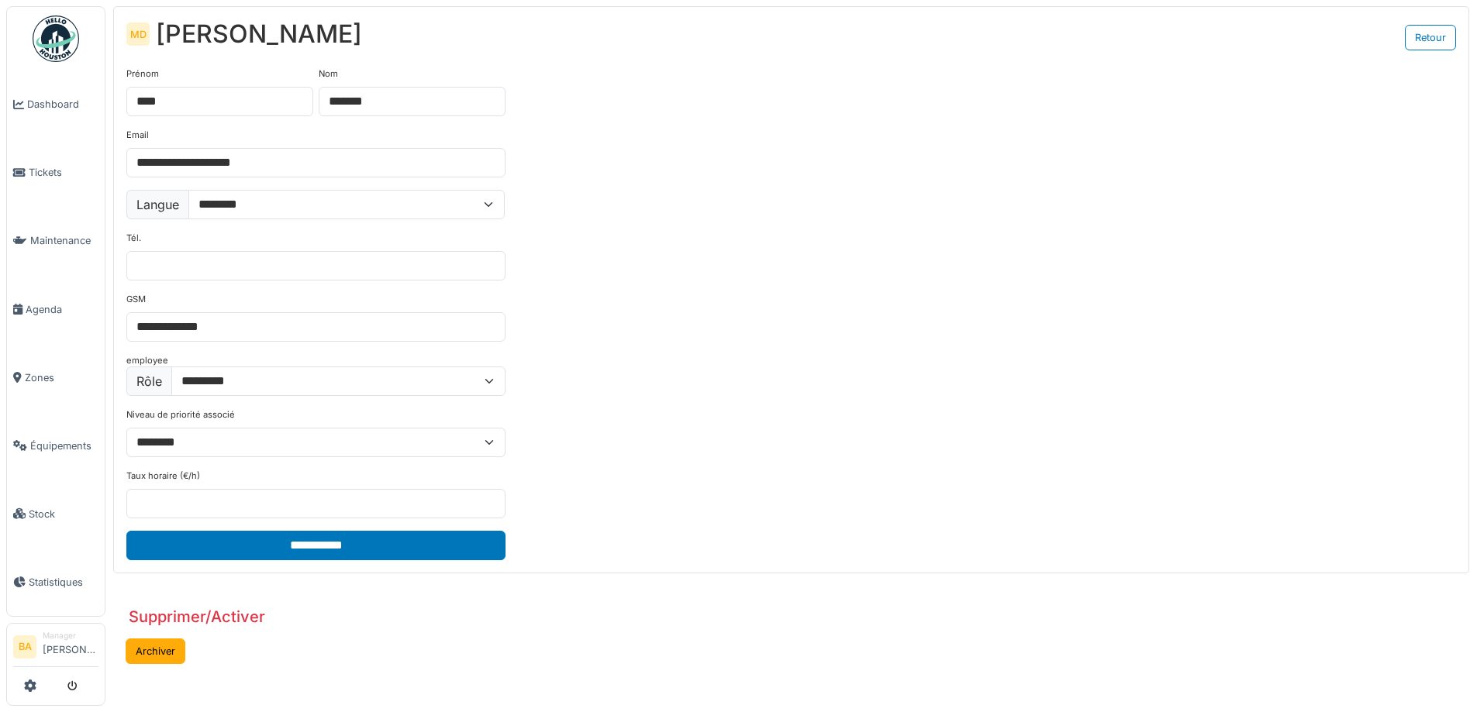
click at [152, 653] on button "Archiver" at bounding box center [156, 652] width 60 height 26
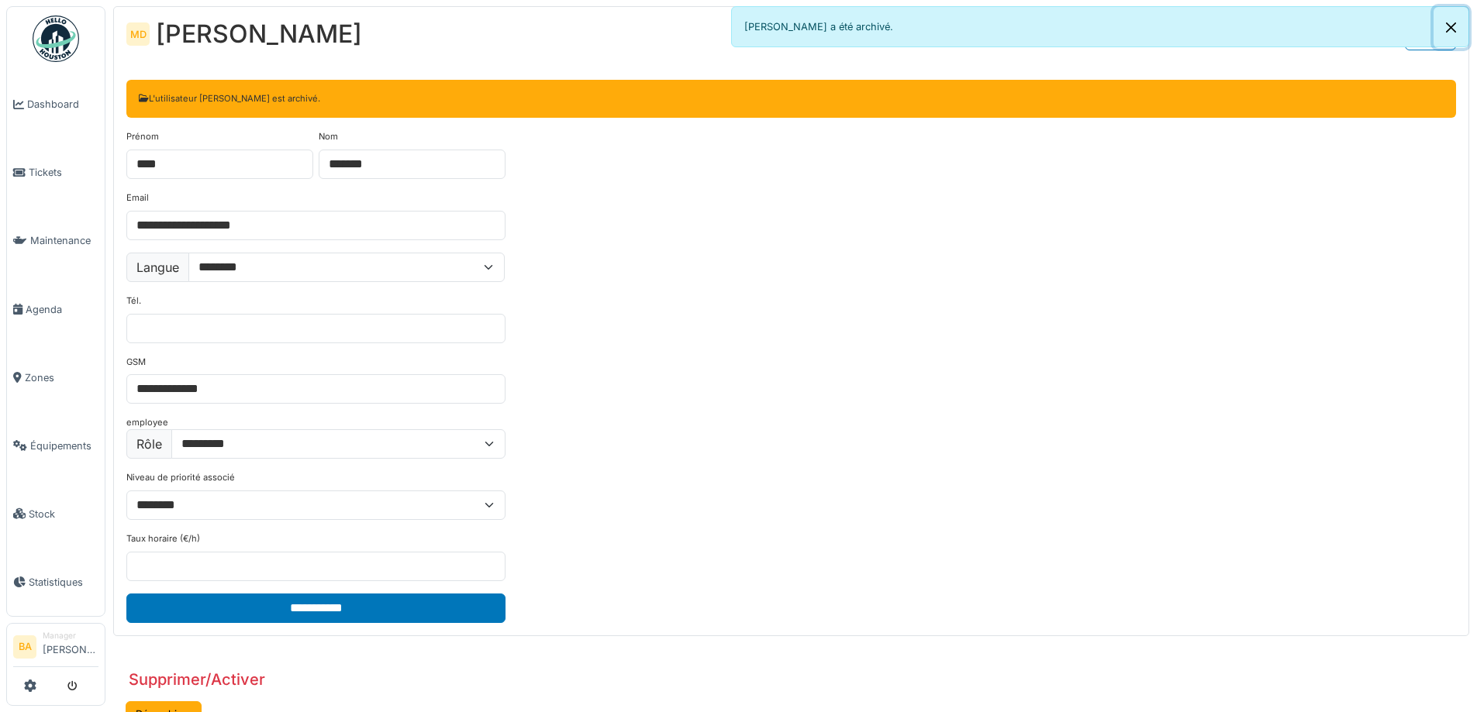
click at [1451, 30] on button "Close" at bounding box center [1450, 27] width 35 height 41
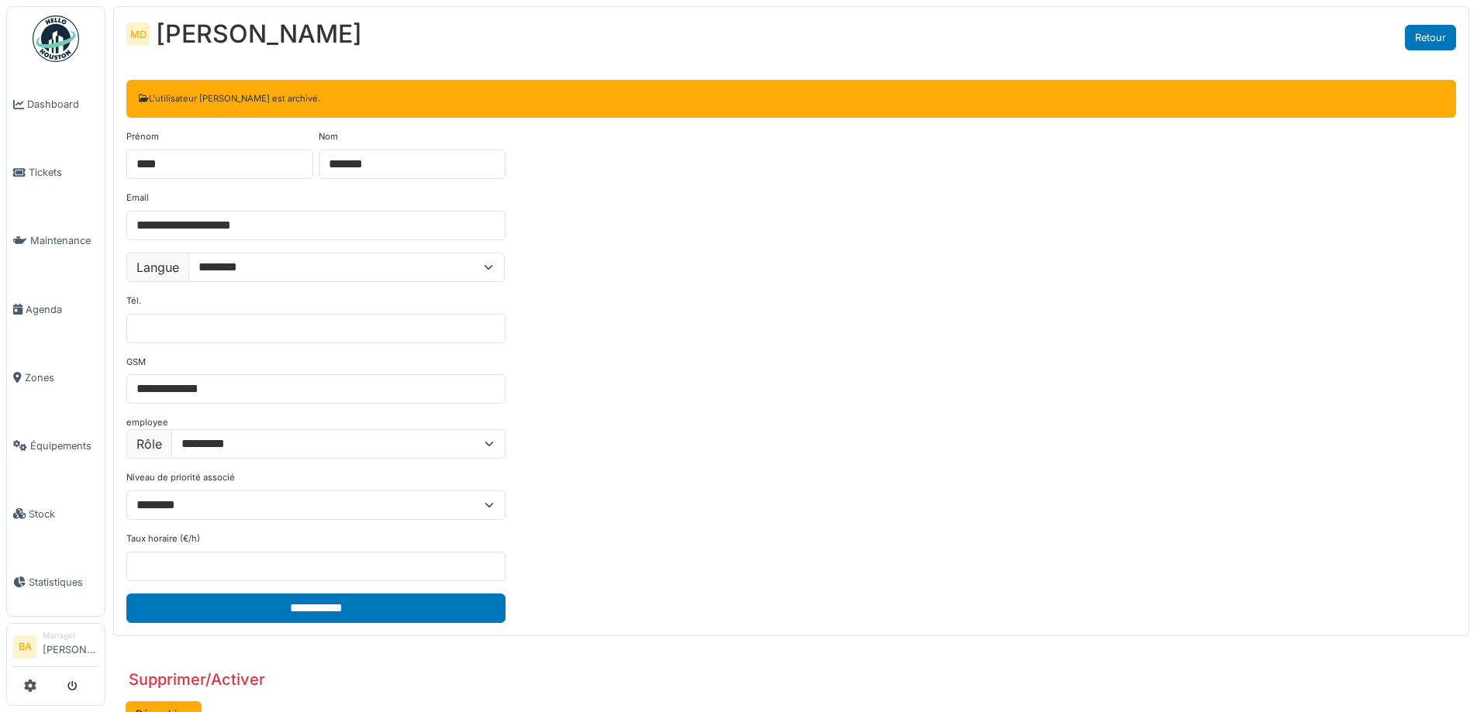
click at [1433, 39] on link "Retour" at bounding box center [1430, 38] width 51 height 26
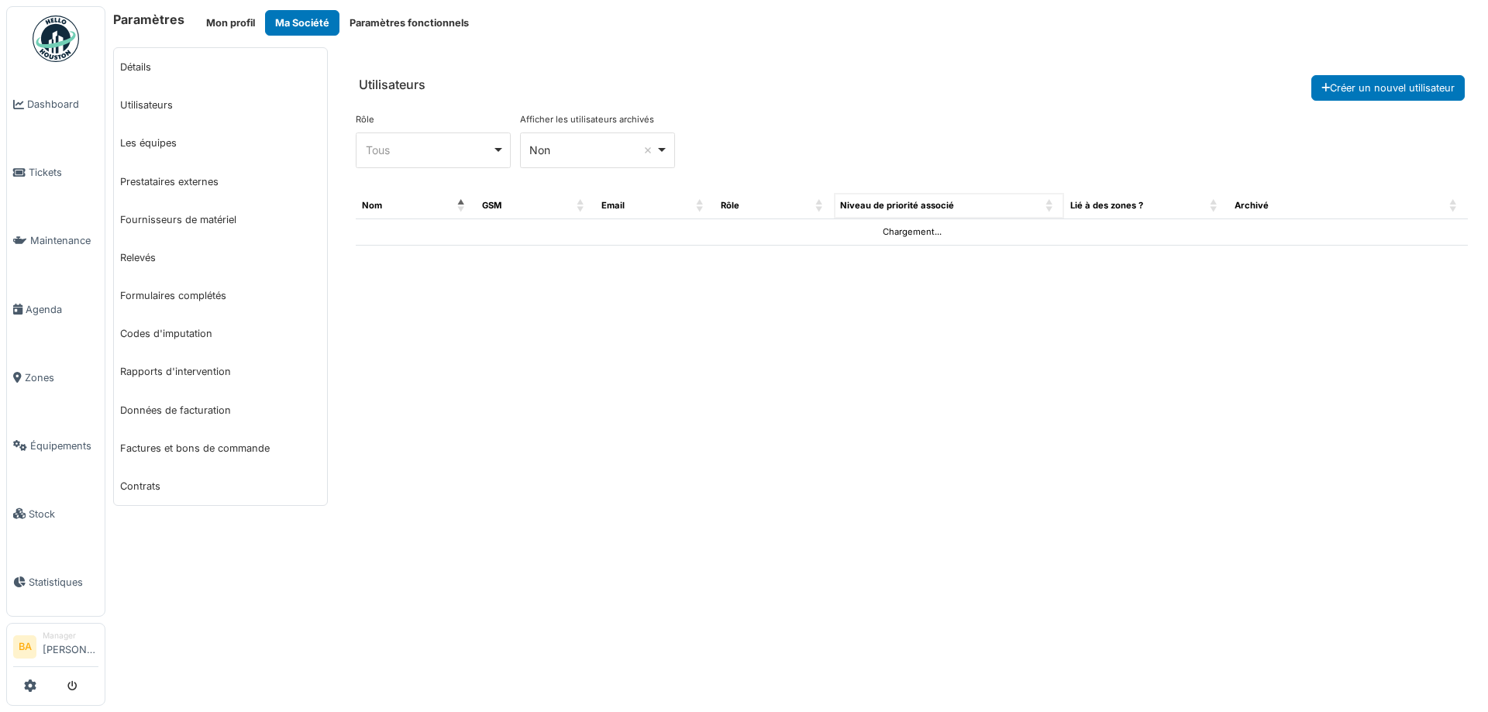
select select "***"
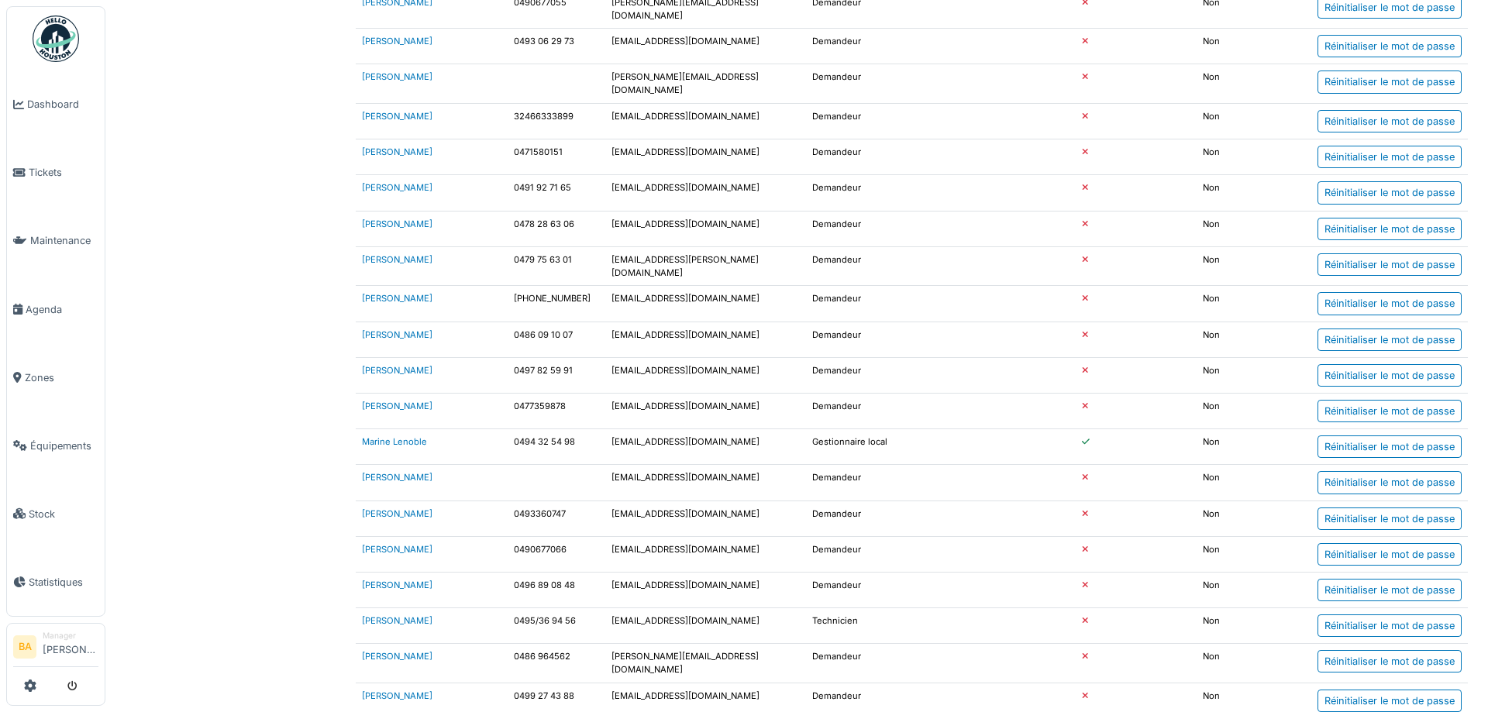
scroll to position [3191, 0]
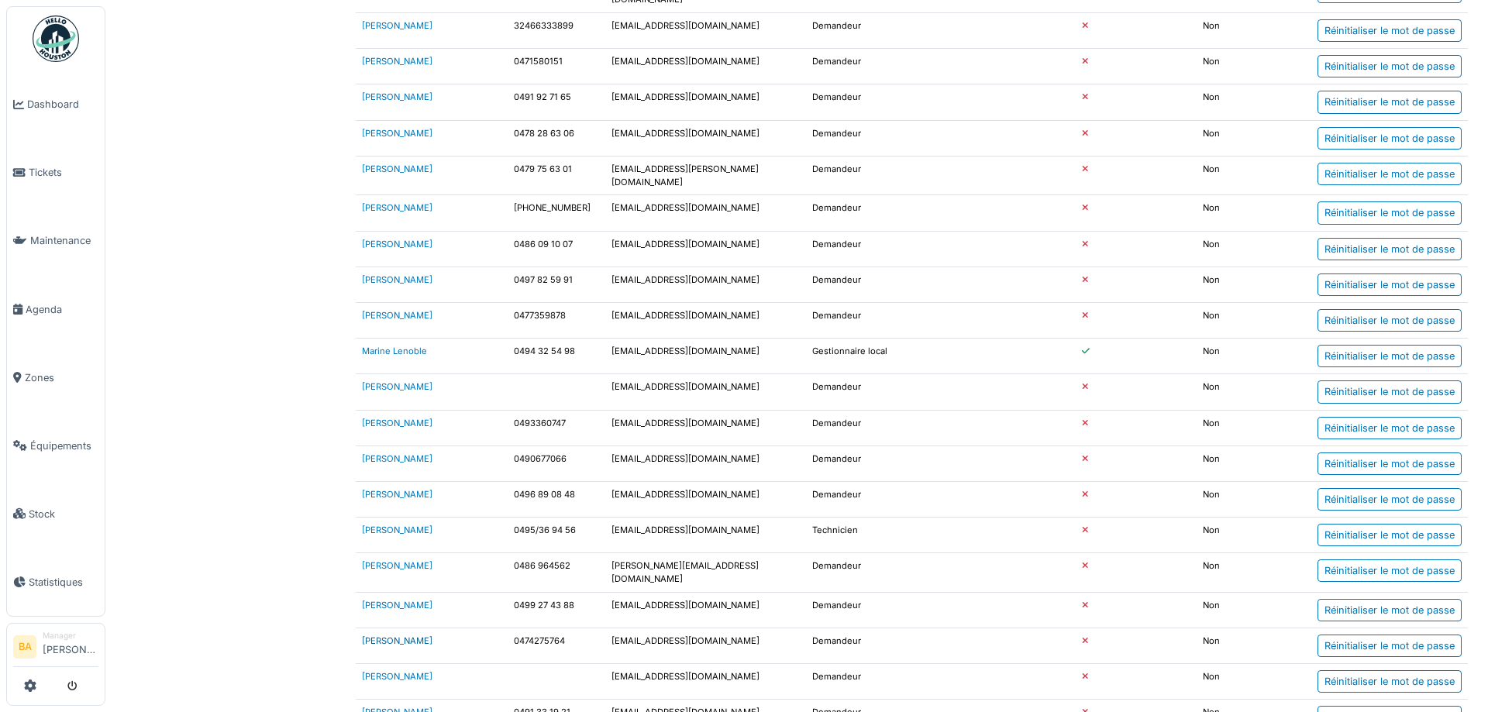
click at [374, 636] on link "[PERSON_NAME]" at bounding box center [397, 641] width 71 height 11
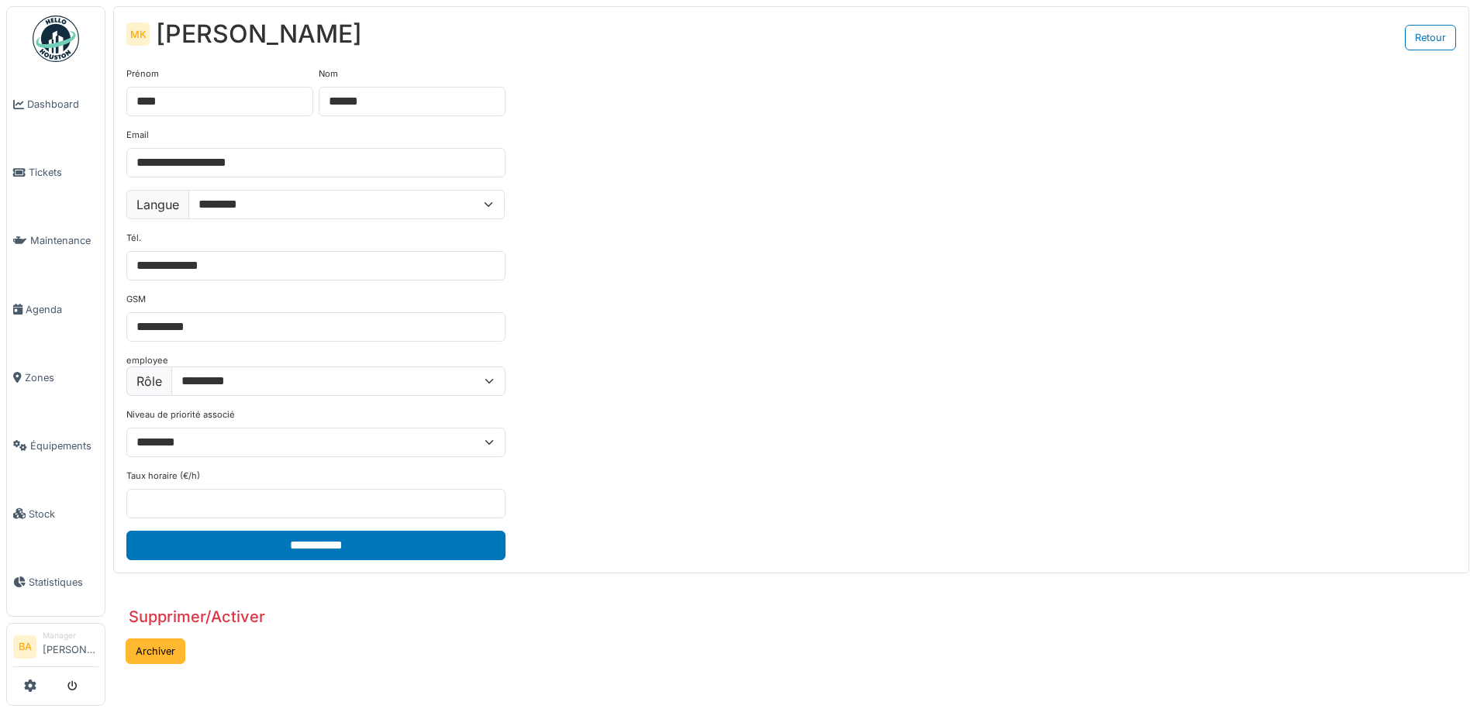
click at [152, 660] on button "Archiver" at bounding box center [156, 652] width 60 height 26
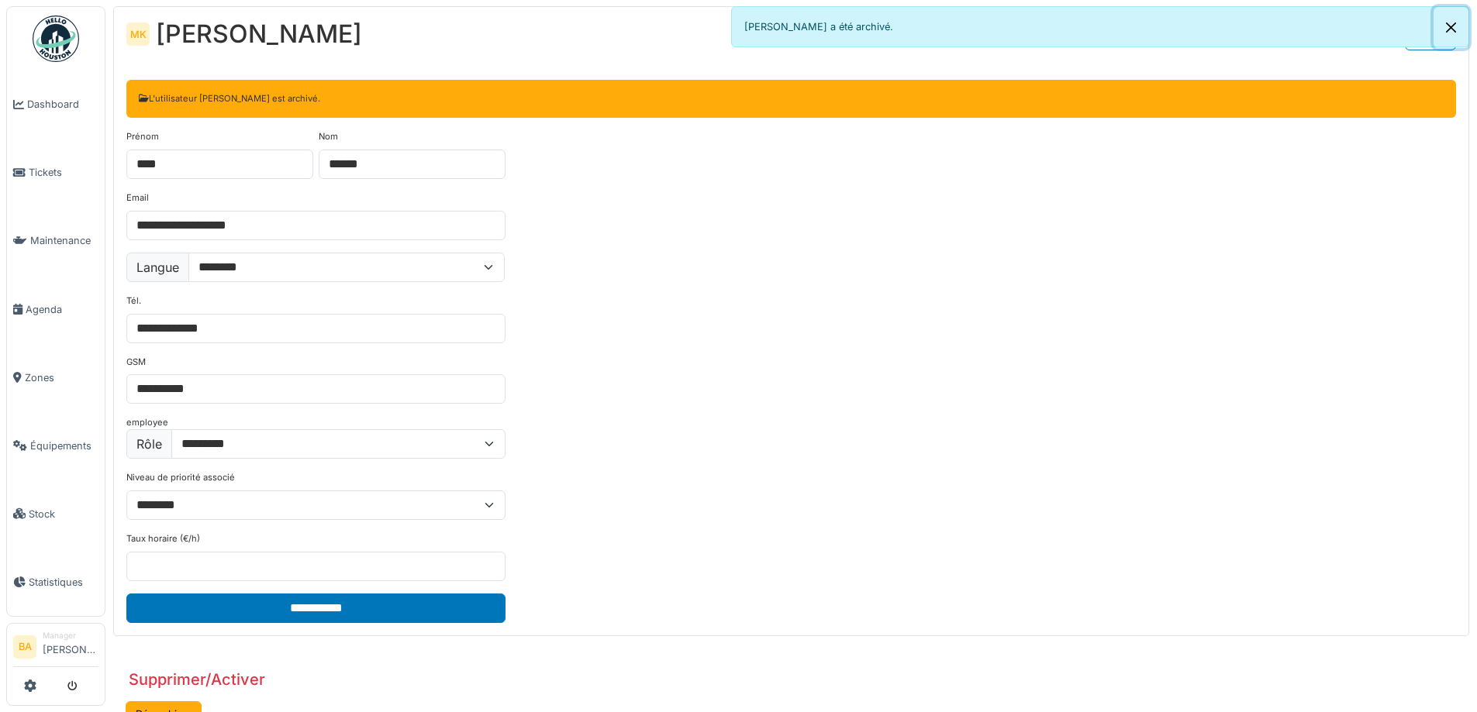
click at [1446, 32] on button "Close" at bounding box center [1450, 27] width 35 height 41
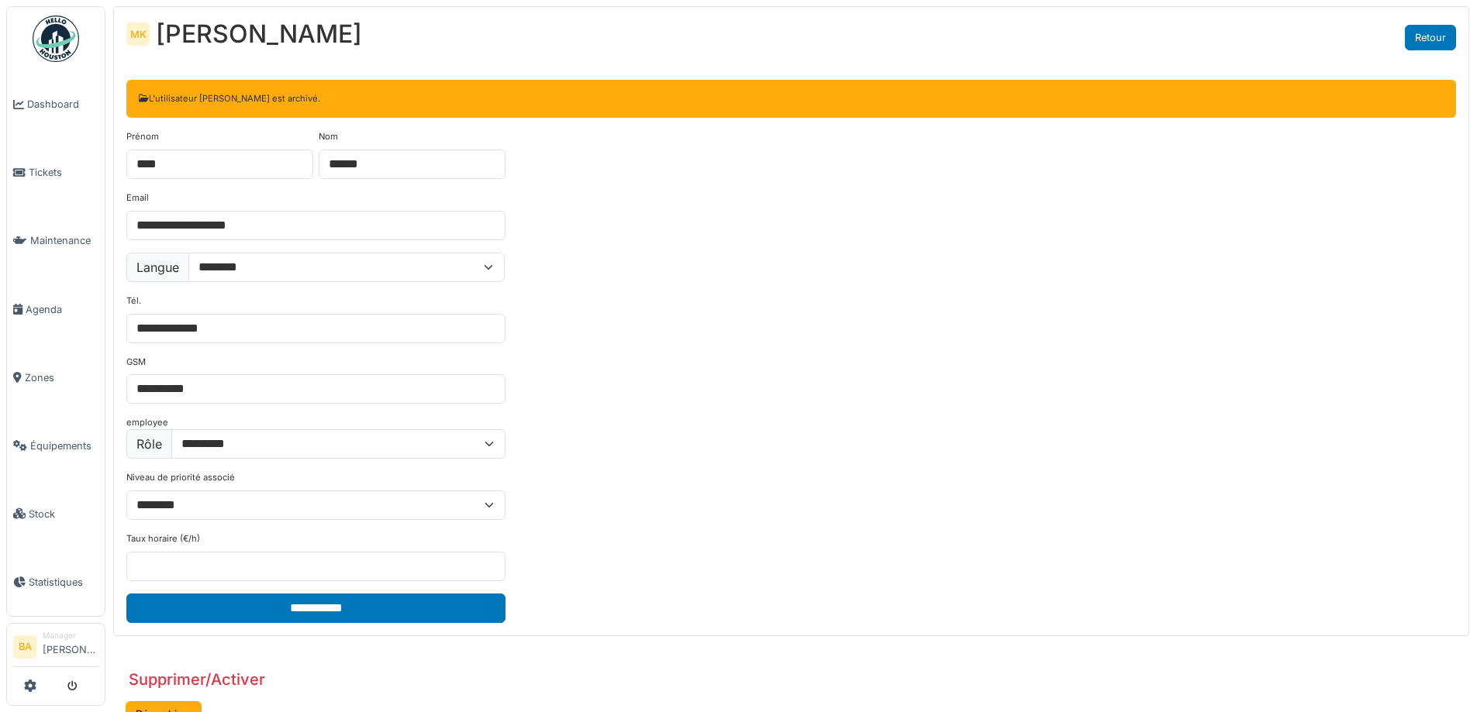
click at [1433, 39] on link "Retour" at bounding box center [1430, 38] width 51 height 26
select select "***"
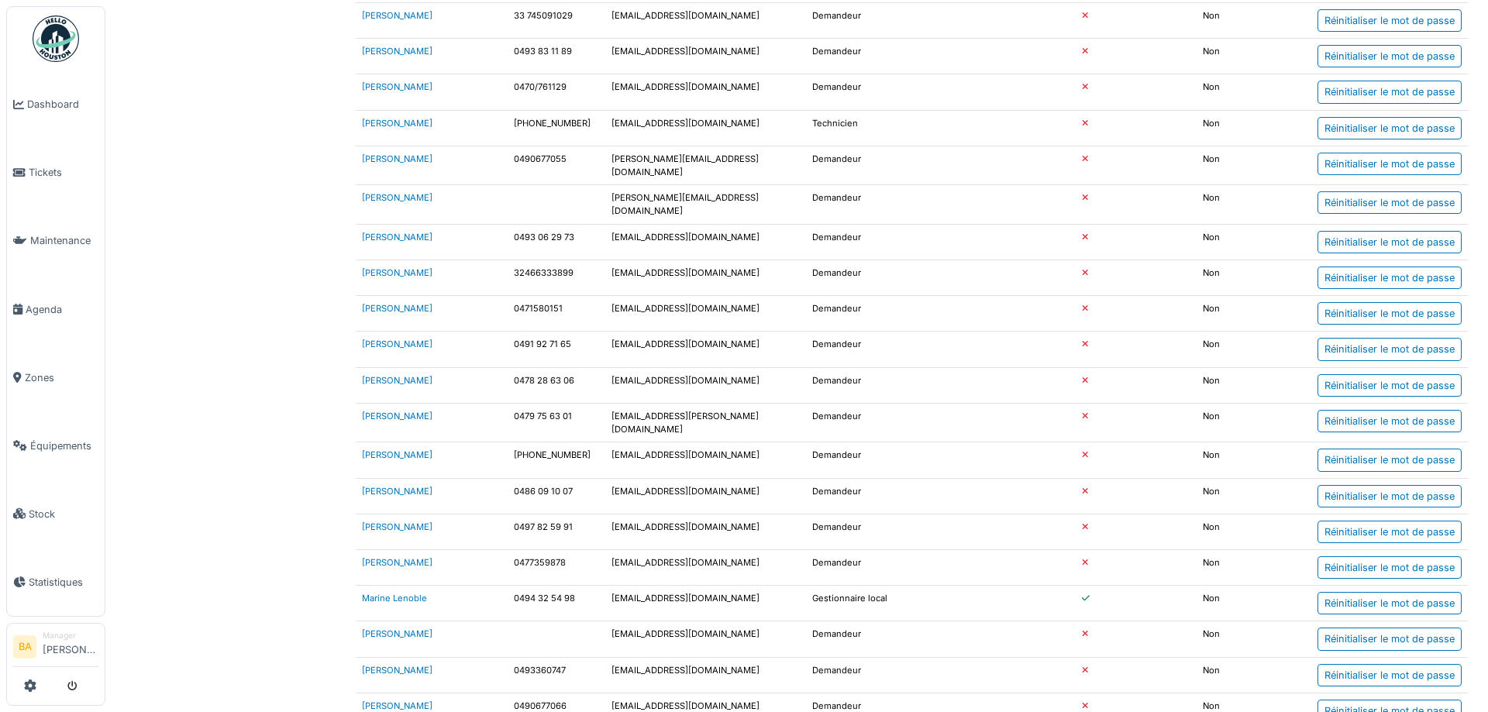
scroll to position [3191, 0]
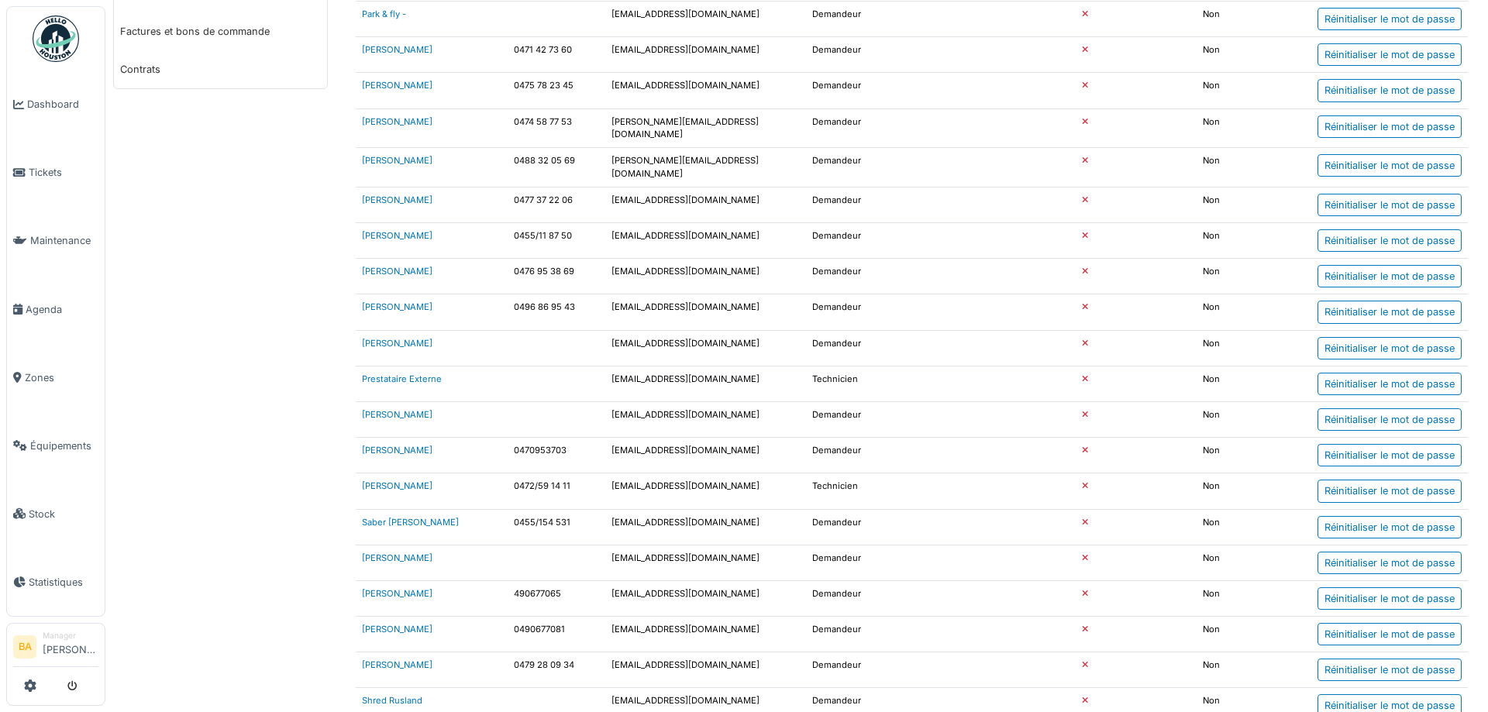
scroll to position [107, 0]
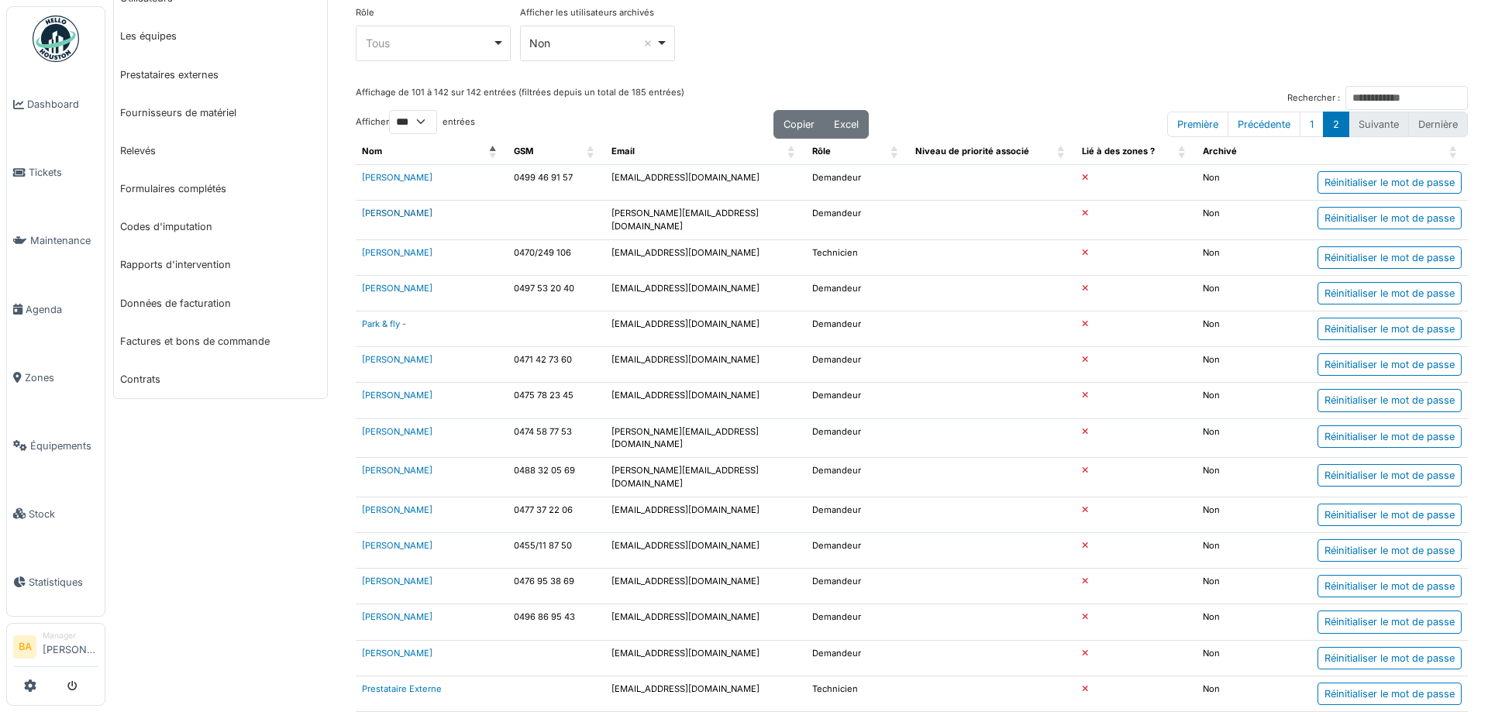
click at [372, 219] on link "[PERSON_NAME]" at bounding box center [397, 213] width 71 height 11
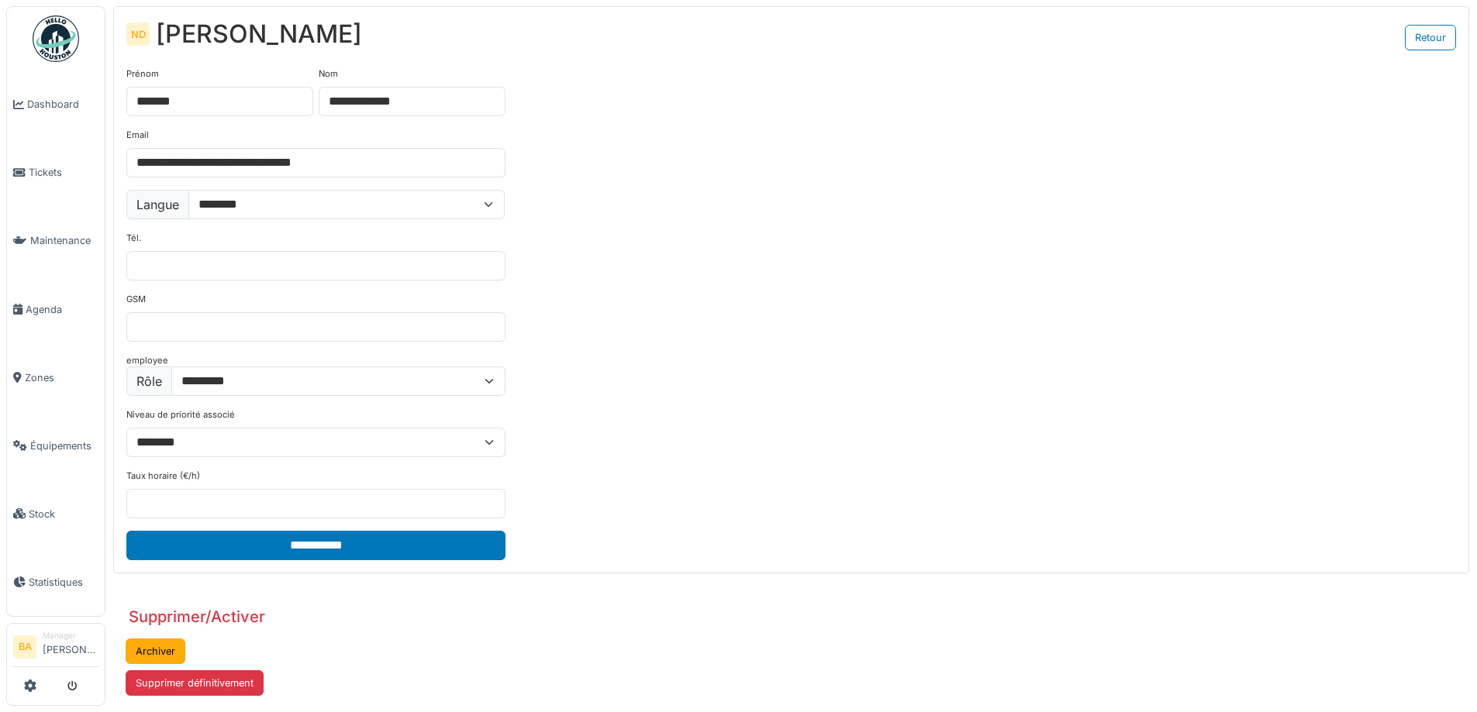
click at [240, 691] on button "Supprimer définitivement" at bounding box center [195, 684] width 138 height 26
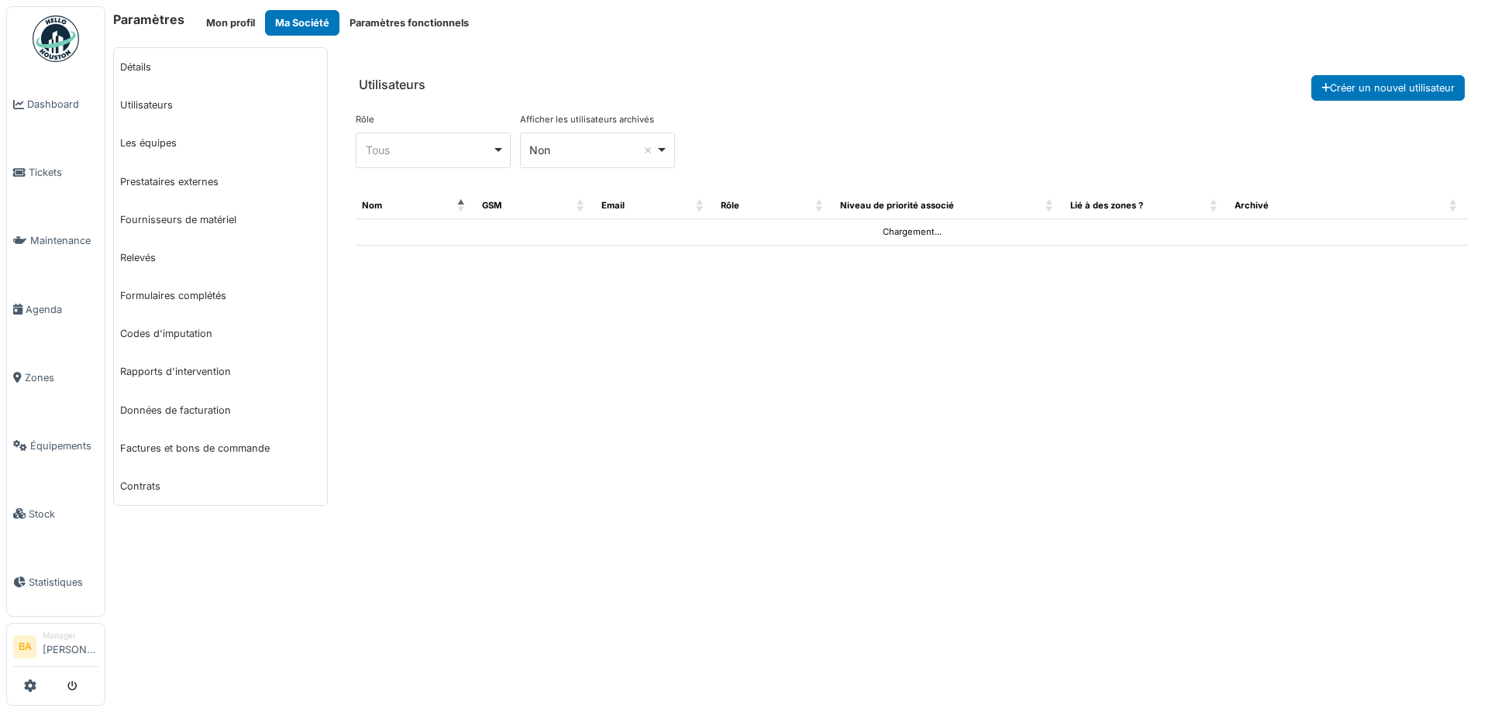
select select "***"
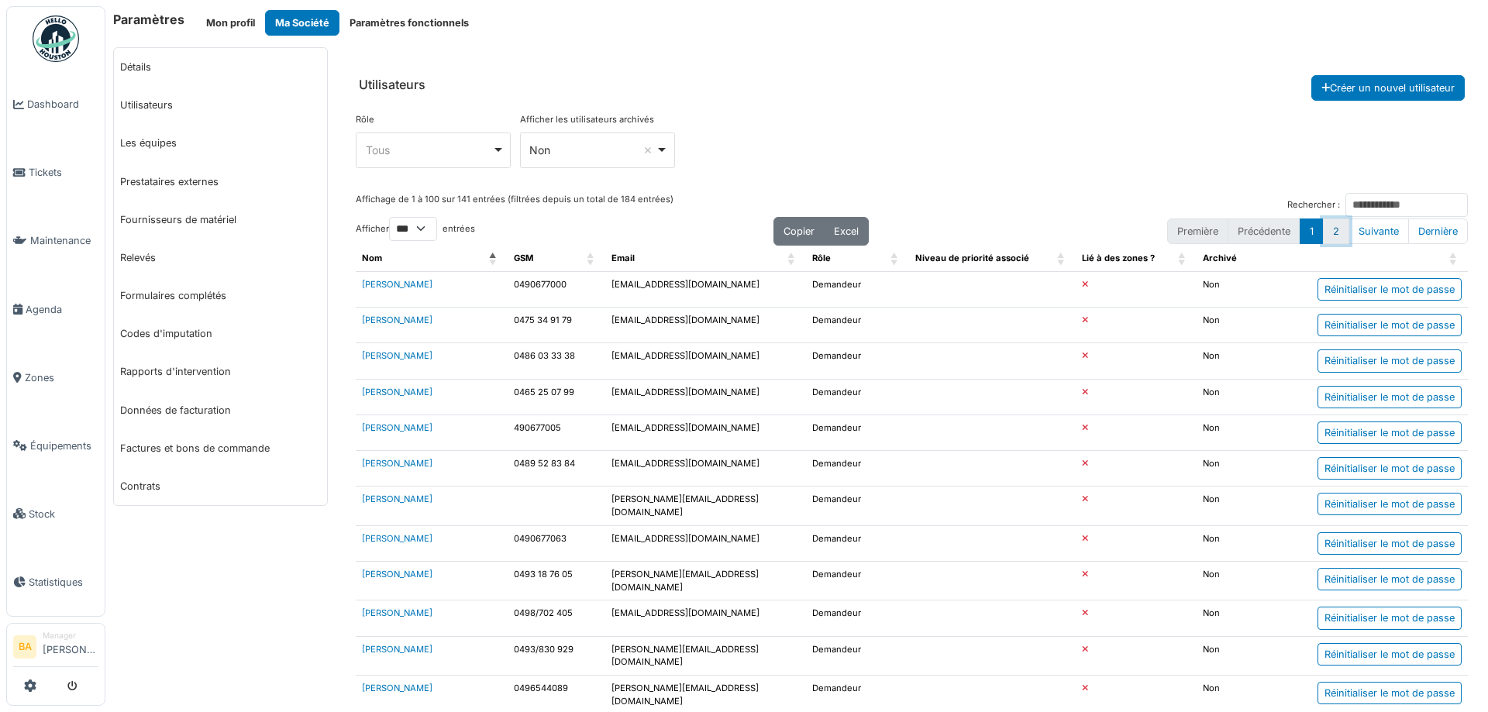
click at [1323, 228] on button "2" at bounding box center [1336, 232] width 26 height 26
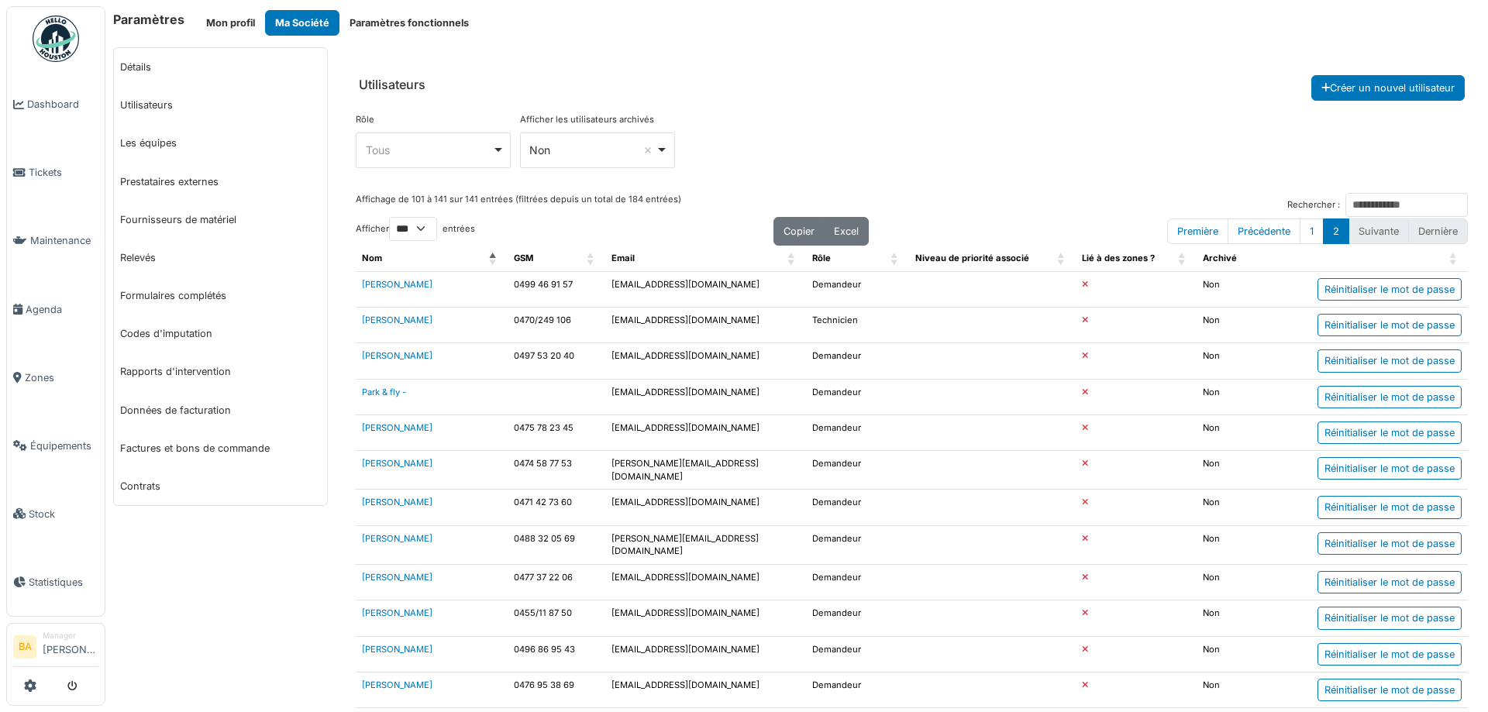
scroll to position [78, 0]
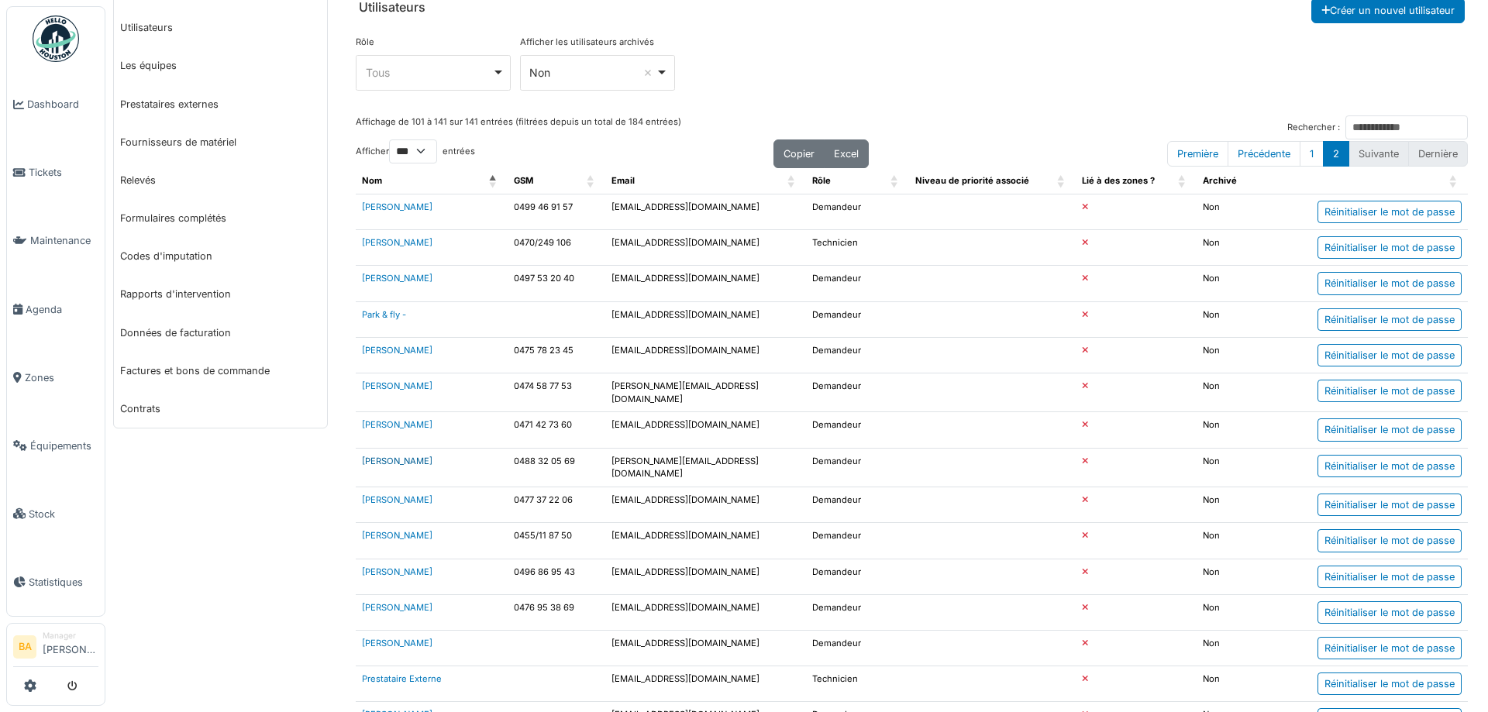
click at [398, 457] on link "[PERSON_NAME]" at bounding box center [397, 461] width 71 height 11
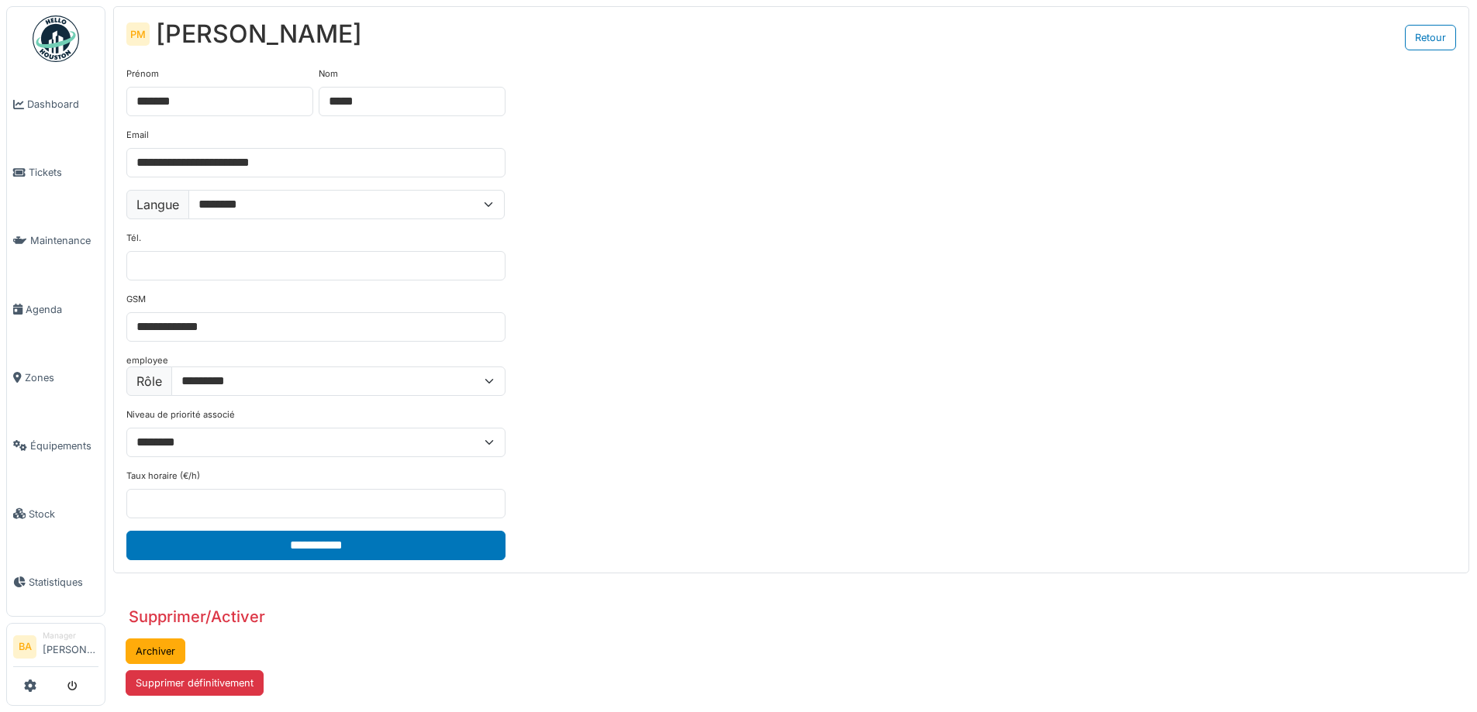
click at [219, 669] on div "Archiver Supprimer définitivement" at bounding box center [791, 670] width 1356 height 88
click at [207, 688] on button "Supprimer définitivement" at bounding box center [195, 684] width 138 height 26
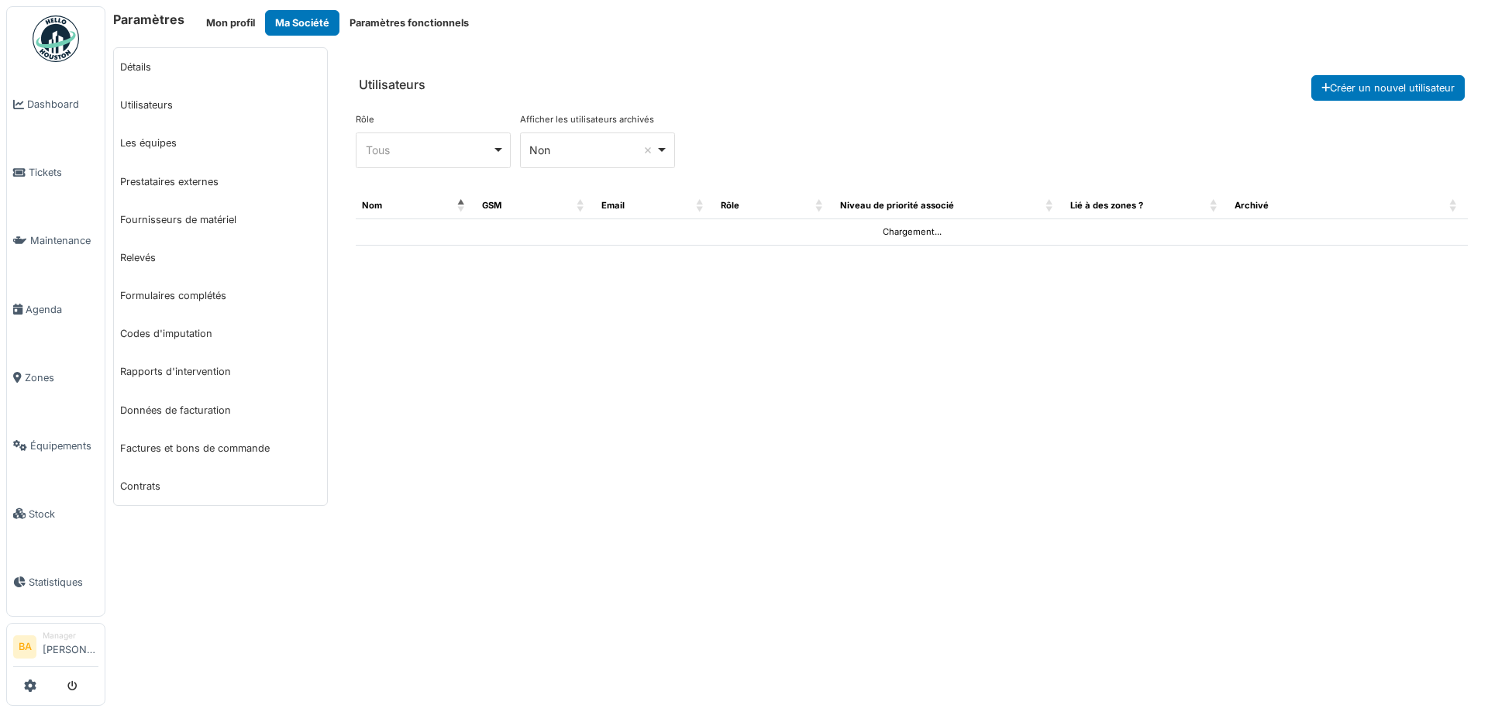
select select "***"
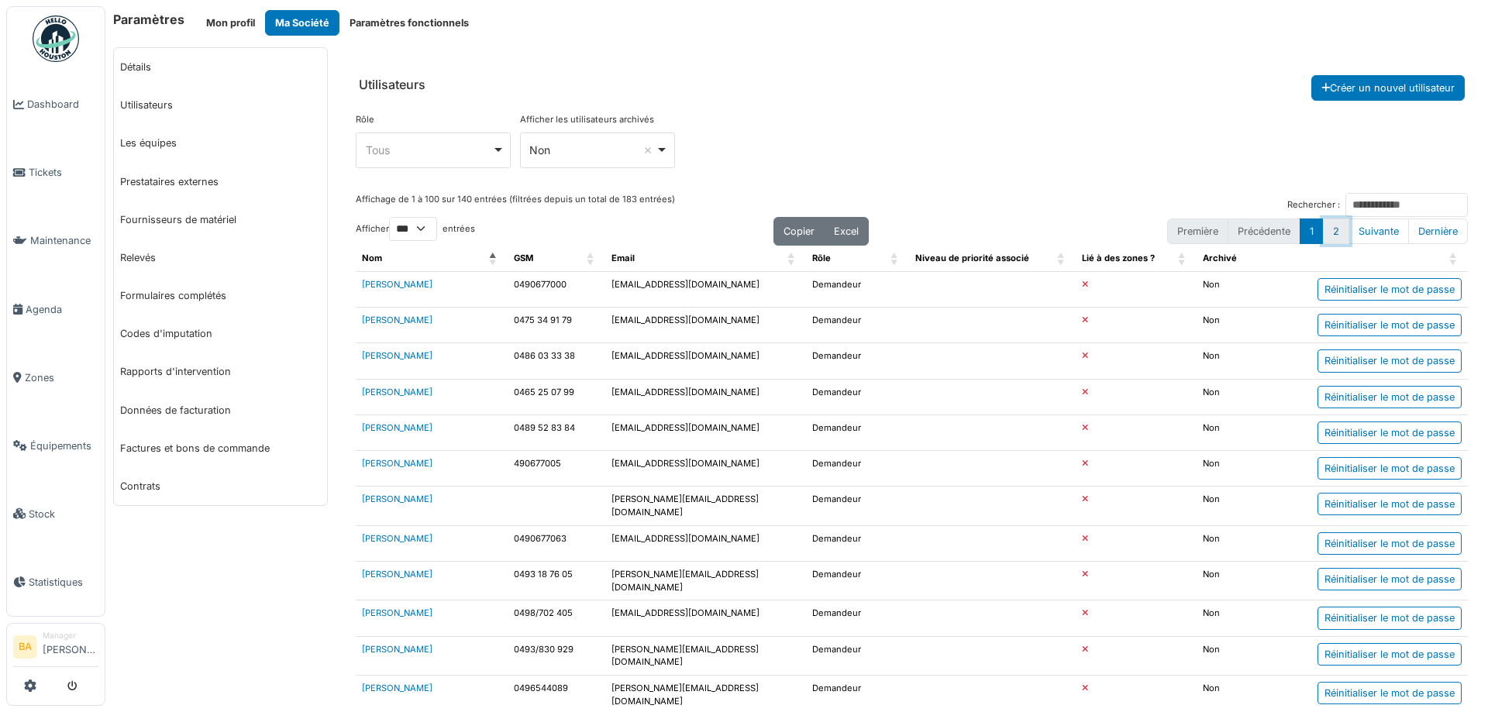
click at [1323, 236] on button "2" at bounding box center [1336, 232] width 26 height 26
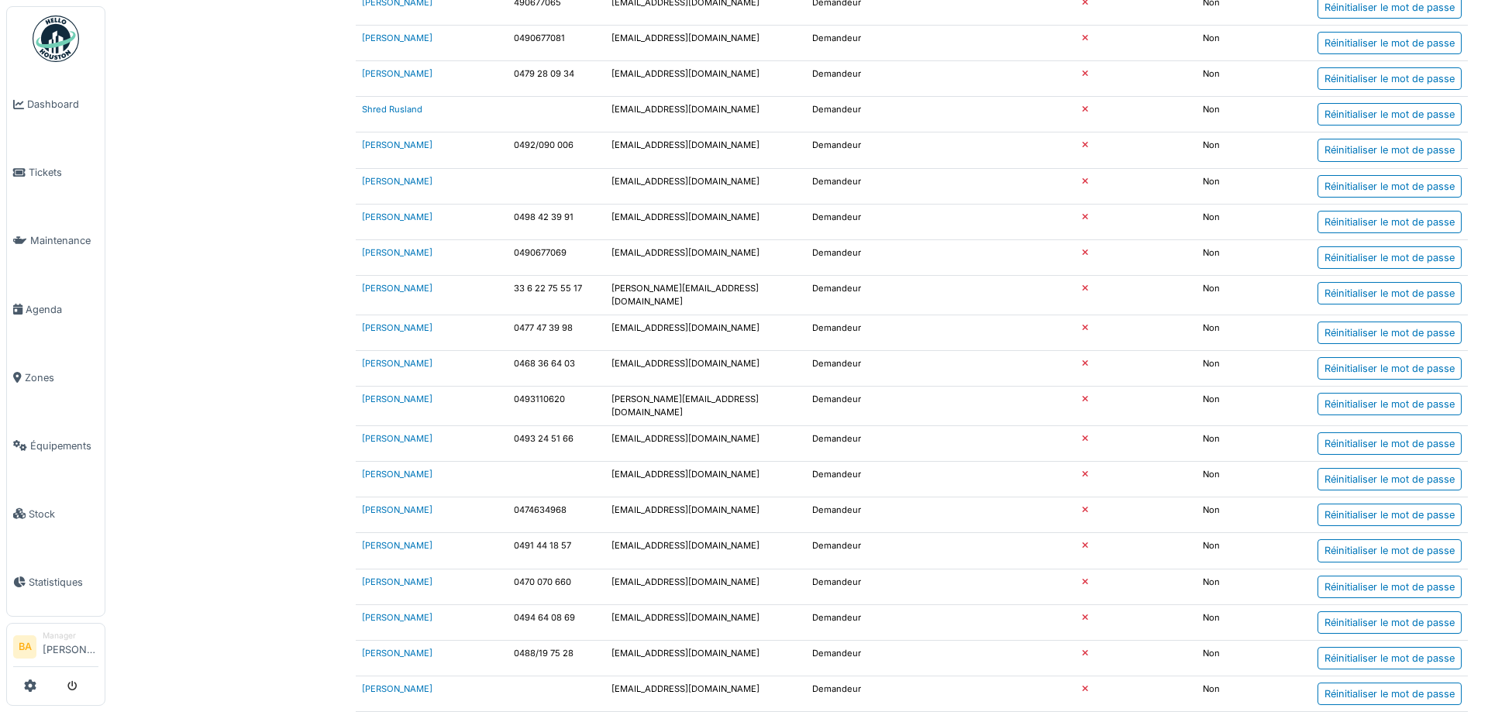
scroll to position [1008, 0]
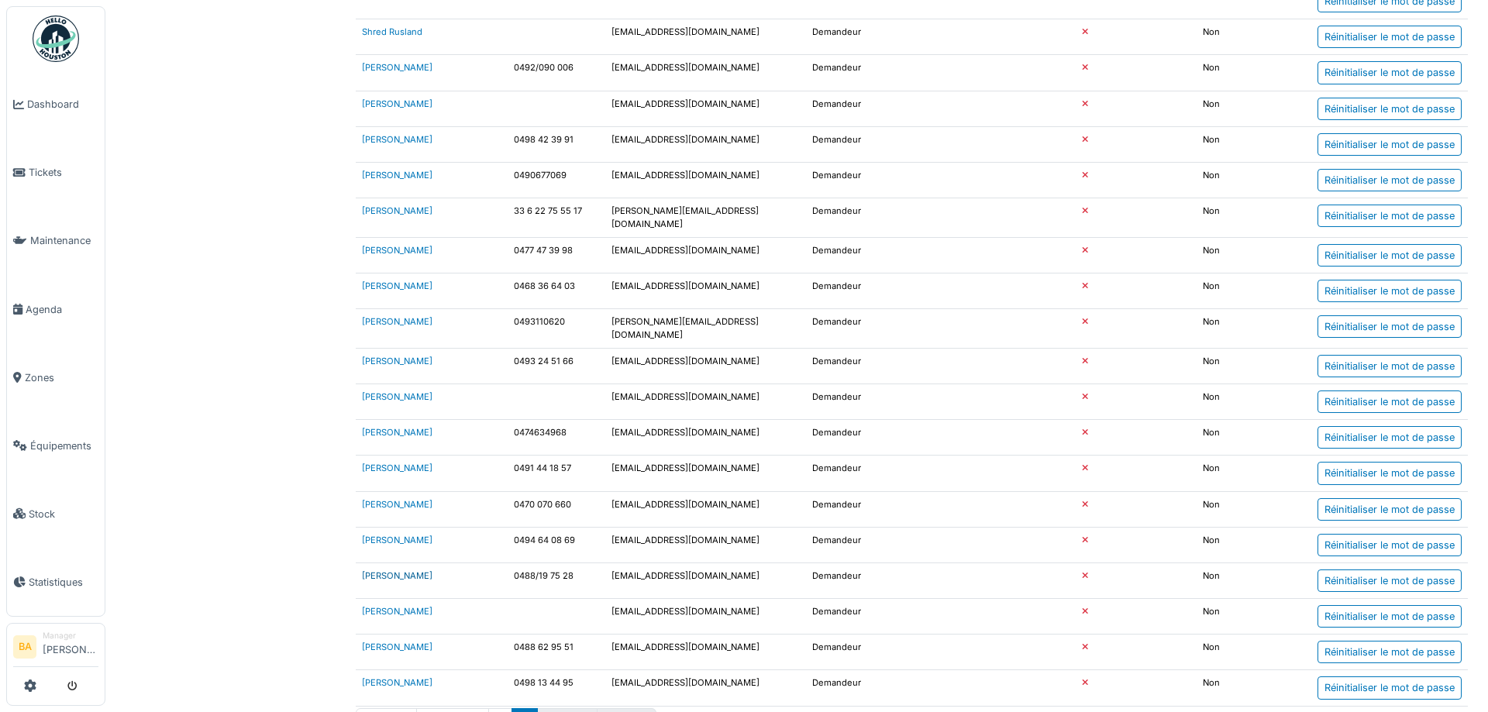
click at [385, 571] on link "[PERSON_NAME]" at bounding box center [397, 576] width 71 height 11
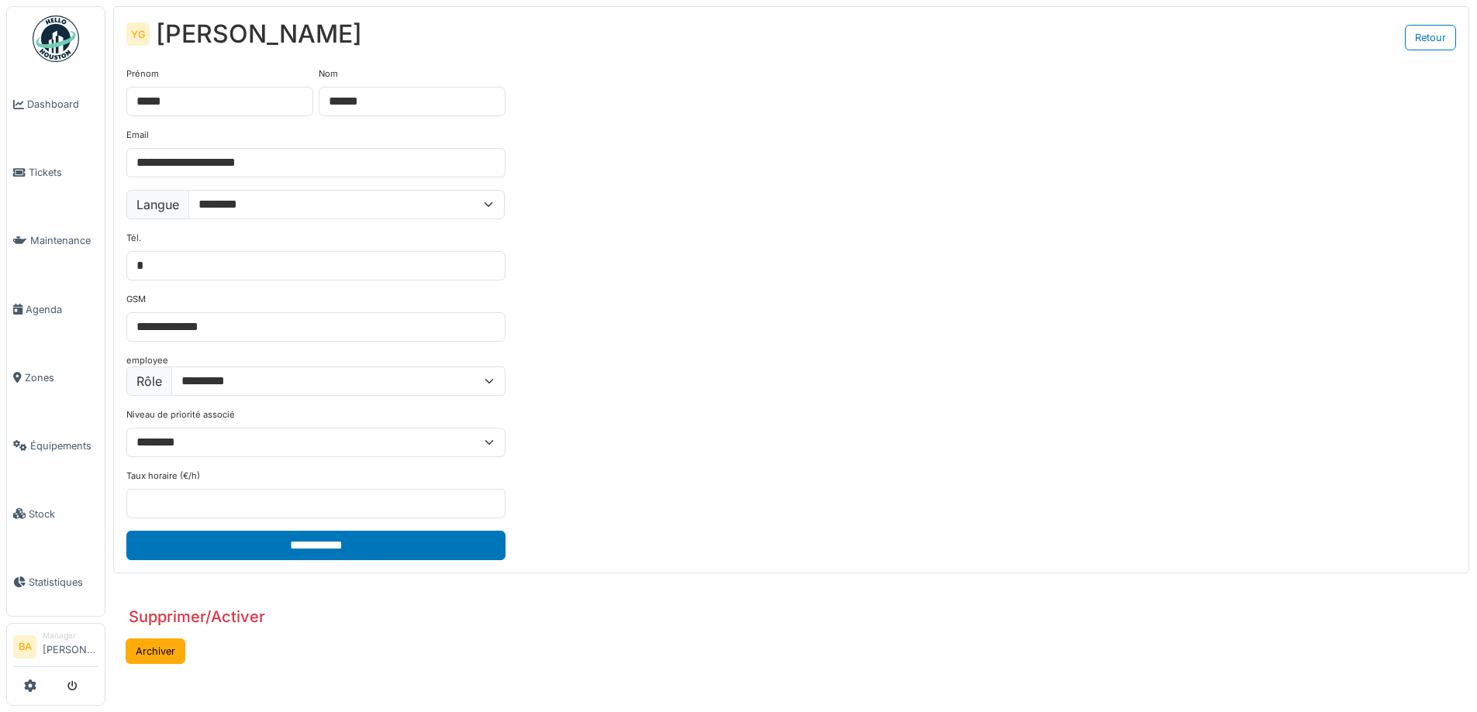
click at [137, 651] on button "Archiver" at bounding box center [156, 652] width 60 height 26
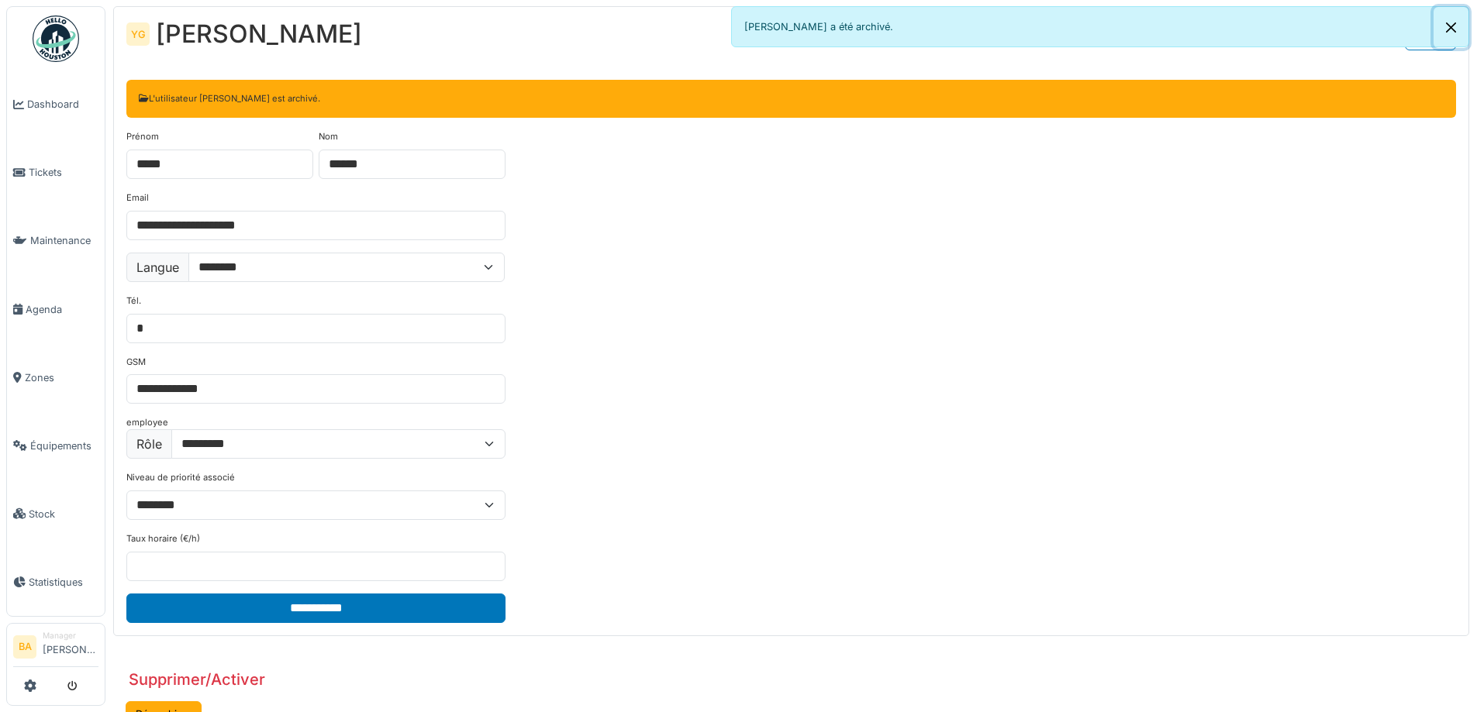
click at [1448, 28] on button "Close" at bounding box center [1450, 27] width 35 height 41
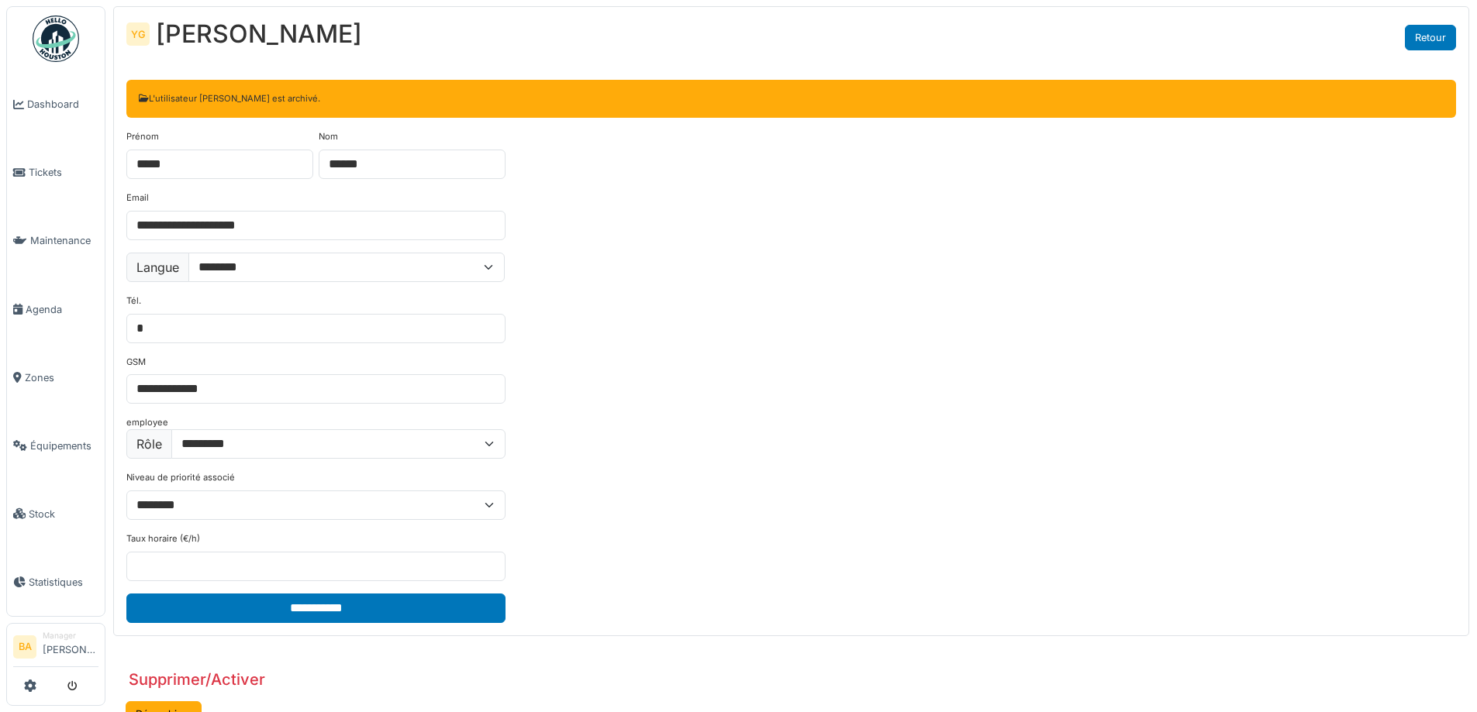
click at [1431, 40] on link "Retour" at bounding box center [1430, 38] width 51 height 26
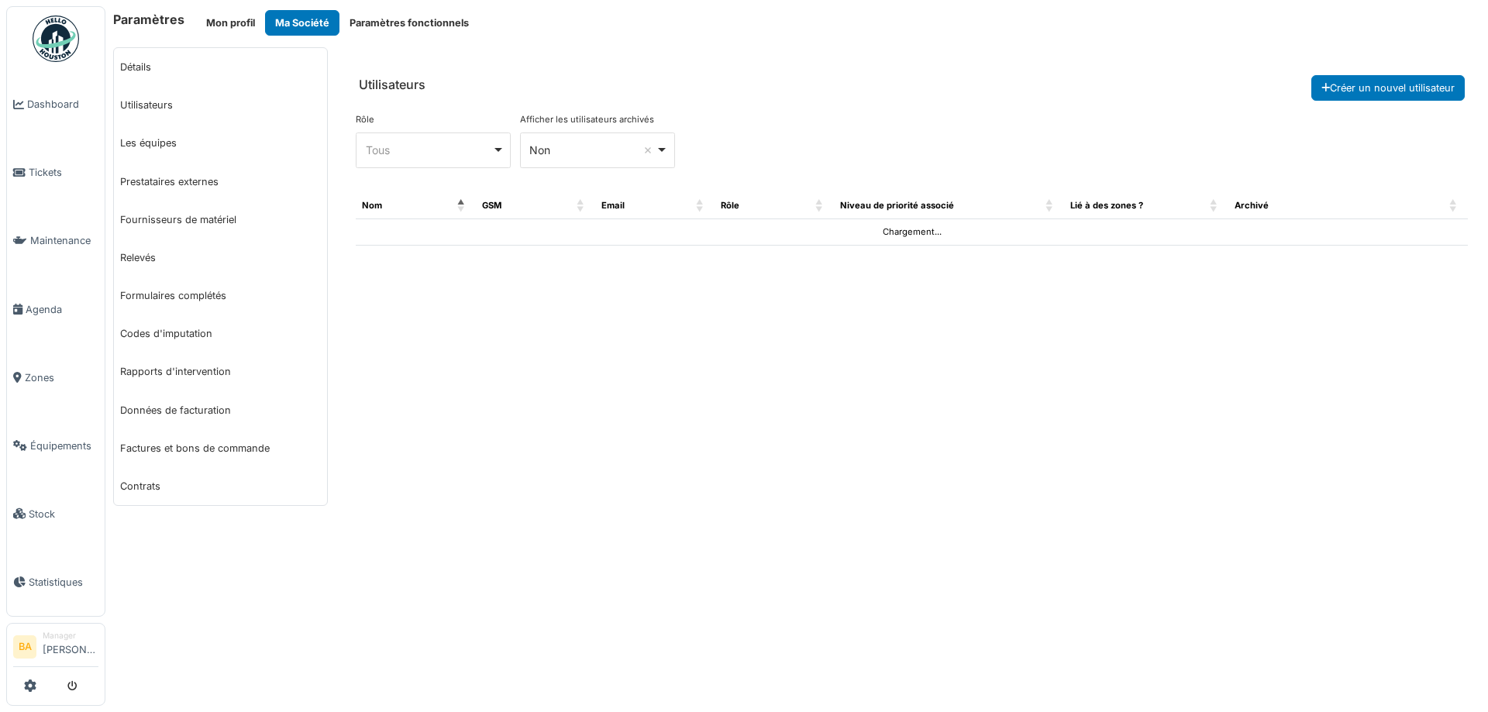
select select "***"
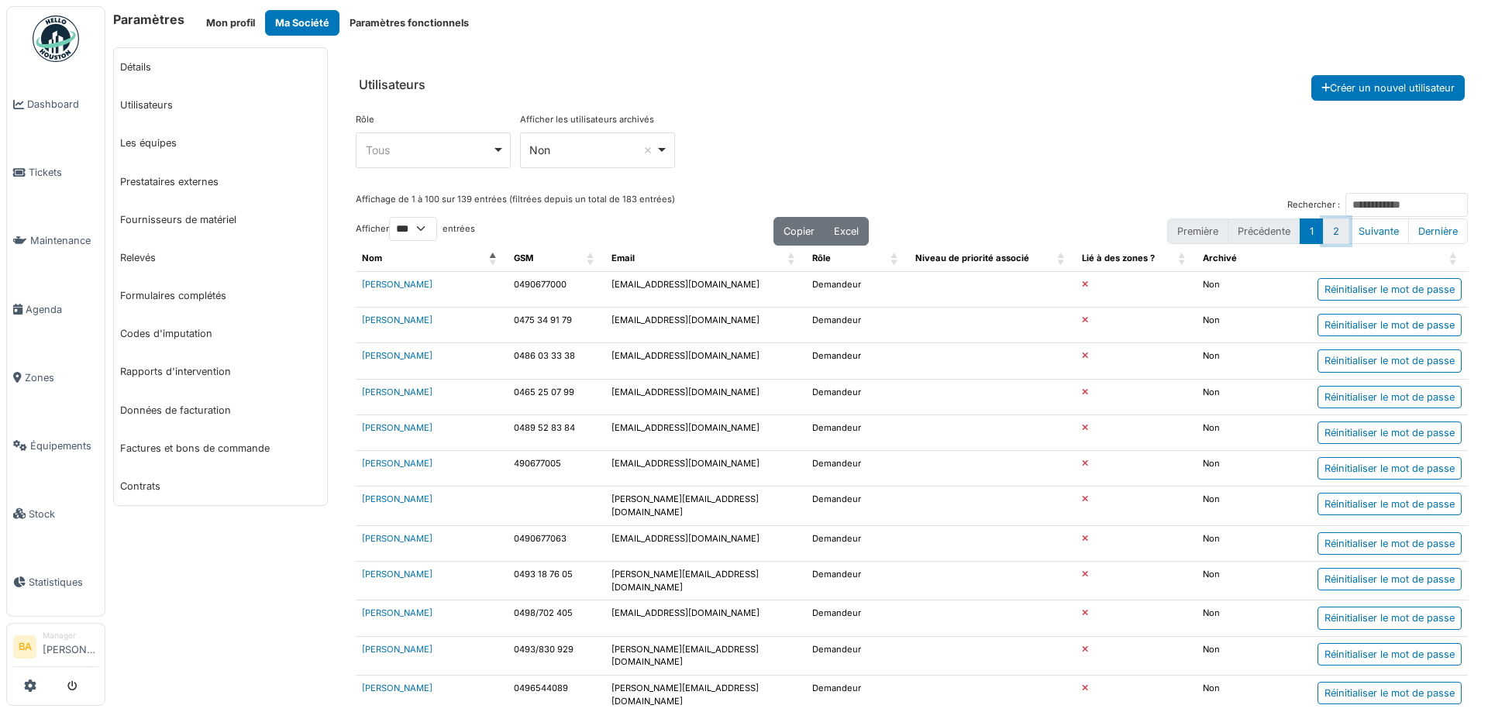
click at [1328, 230] on button "2" at bounding box center [1336, 232] width 26 height 26
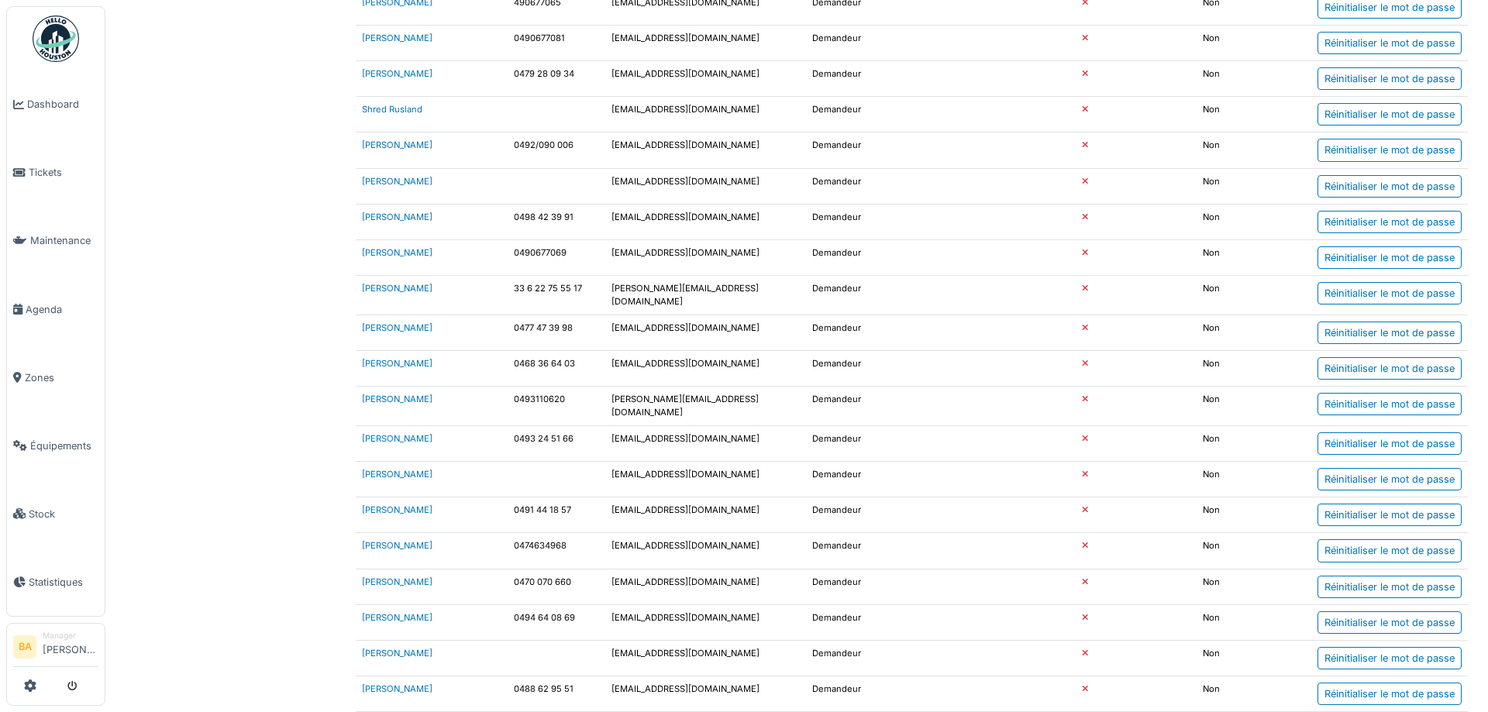
scroll to position [1007, 0]
